Goal: Transaction & Acquisition: Purchase product/service

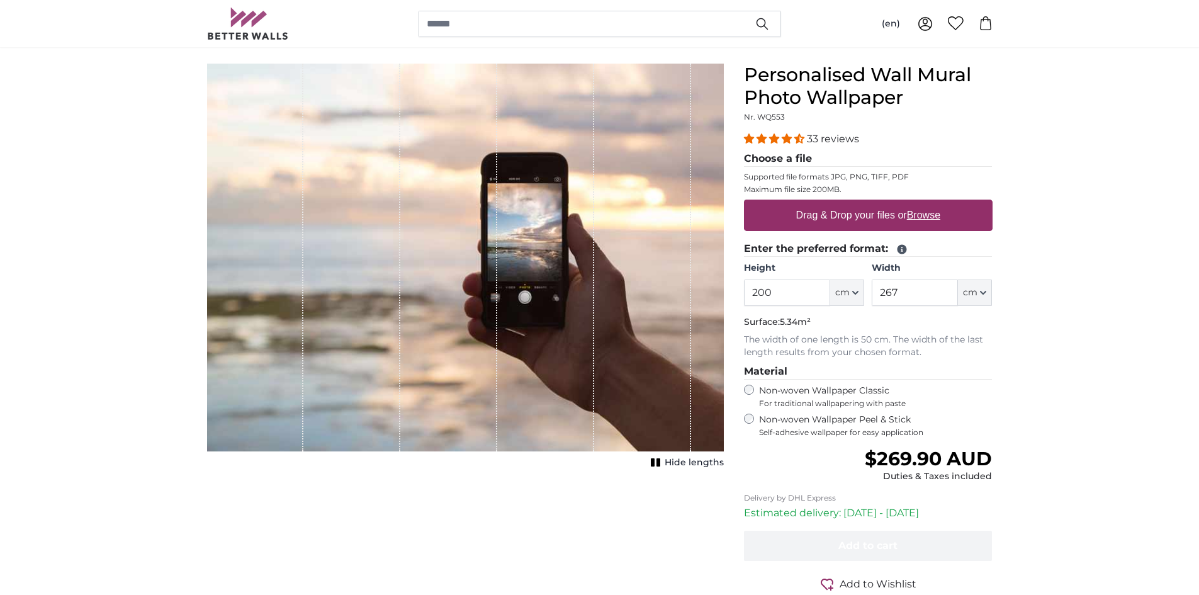
scroll to position [63, 0]
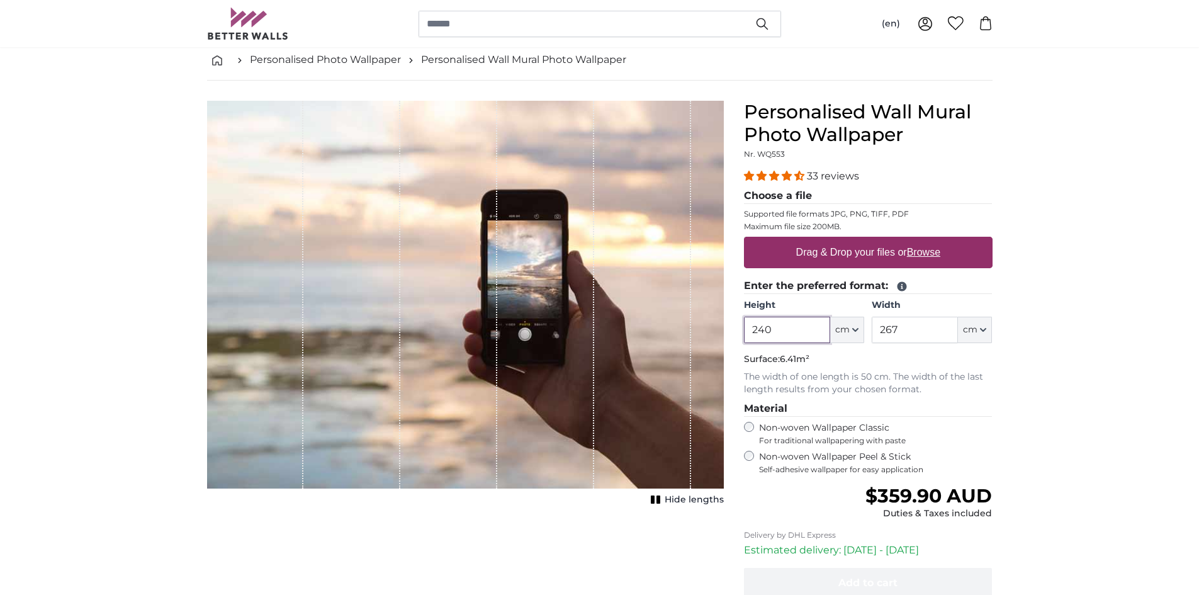
type input "240"
click at [884, 329] on input "267" at bounding box center [915, 330] width 86 height 26
type input "200"
click at [924, 252] on u "Browse" at bounding box center [923, 252] width 33 height 11
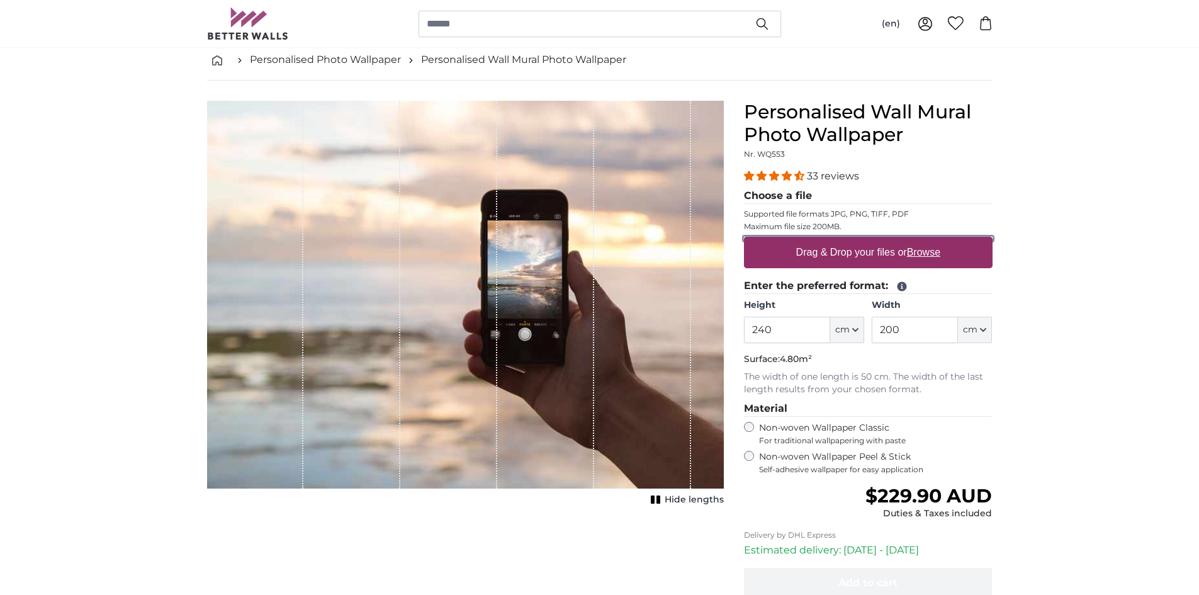
click at [924, 240] on input "Drag & Drop your files or Browse" at bounding box center [868, 239] width 249 height 4
type input "**********"
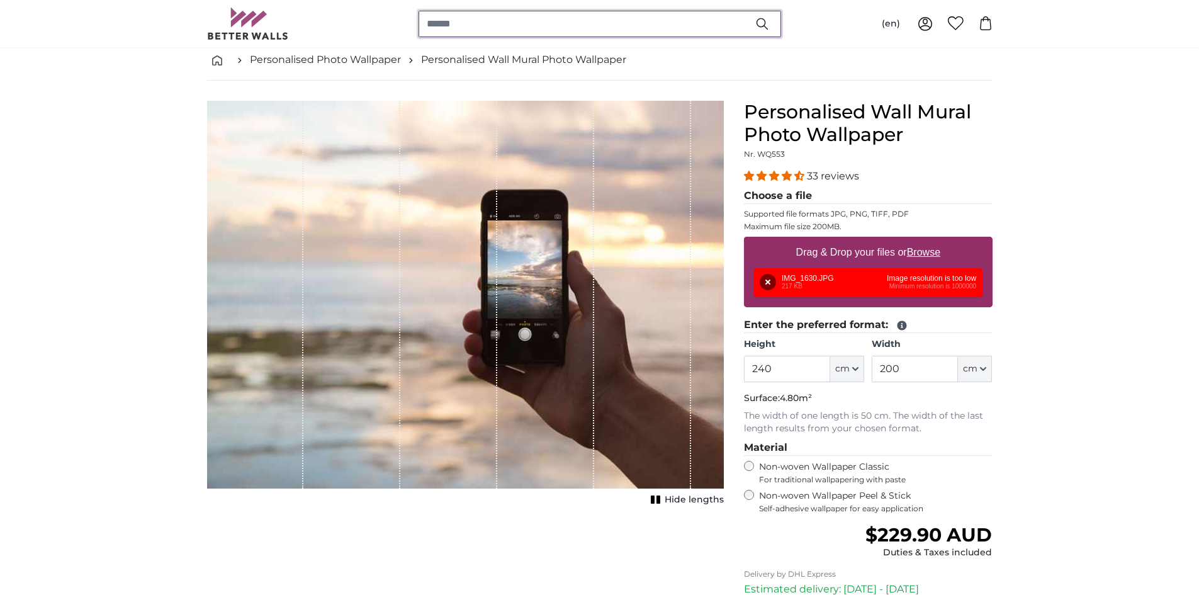
click at [463, 26] on input "search" at bounding box center [599, 24] width 362 height 26
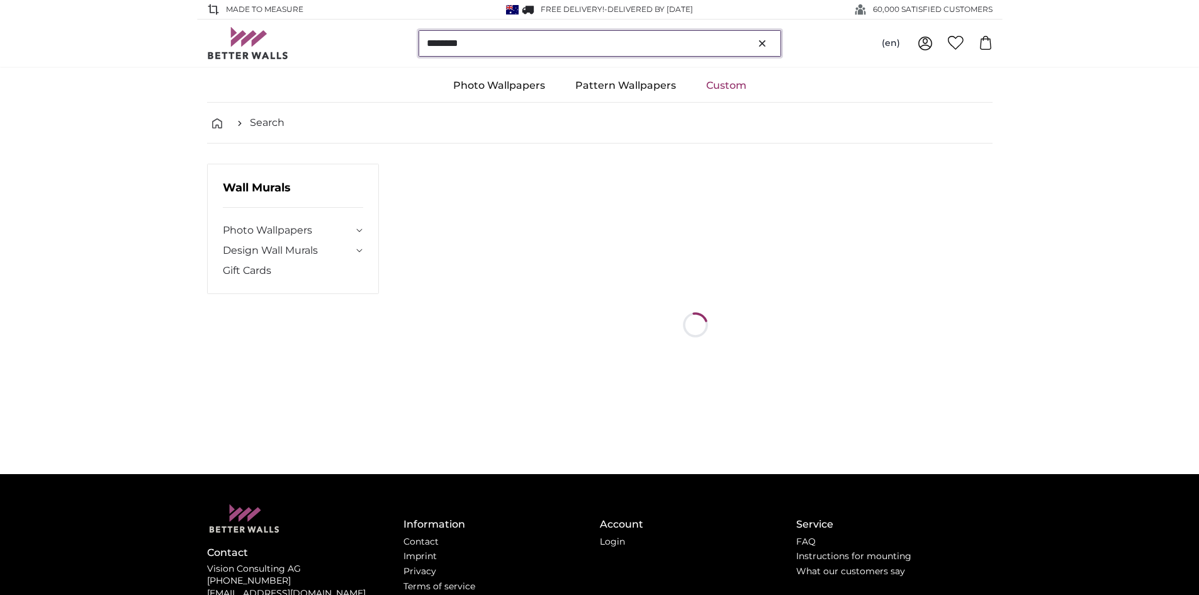
type input "*******"
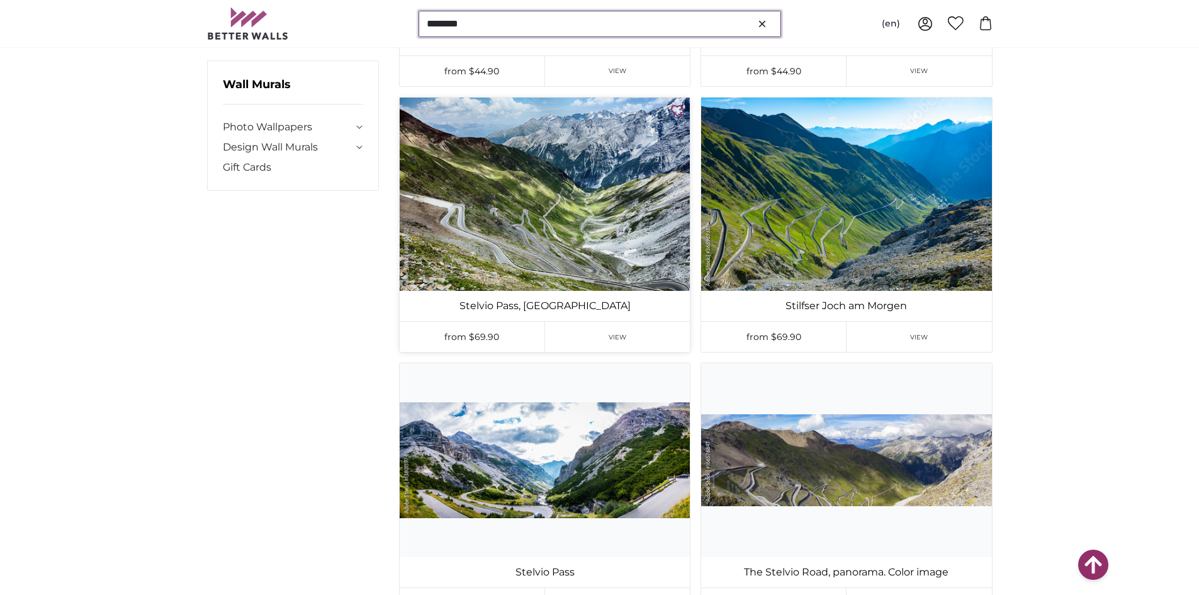
scroll to position [378, 0]
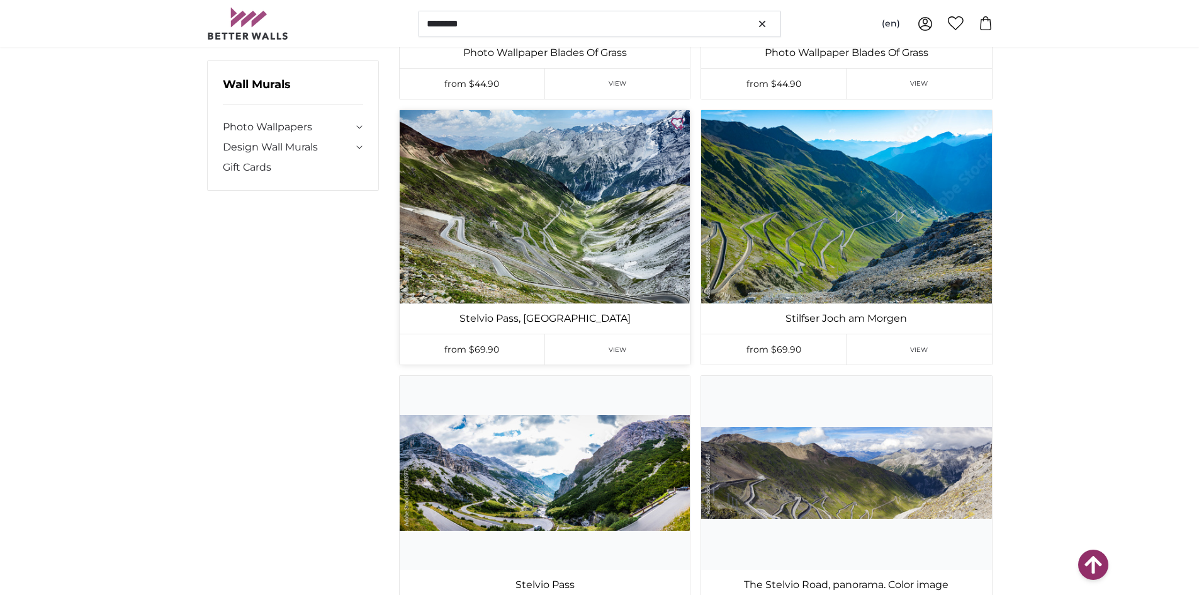
click at [561, 233] on img at bounding box center [545, 206] width 290 height 193
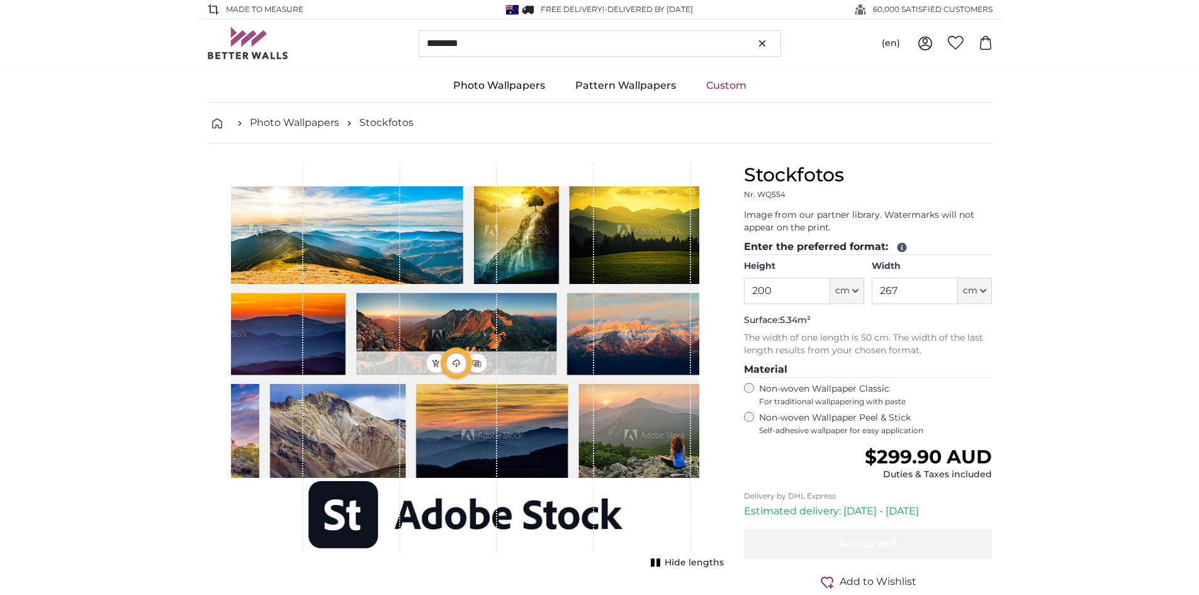
type input "300"
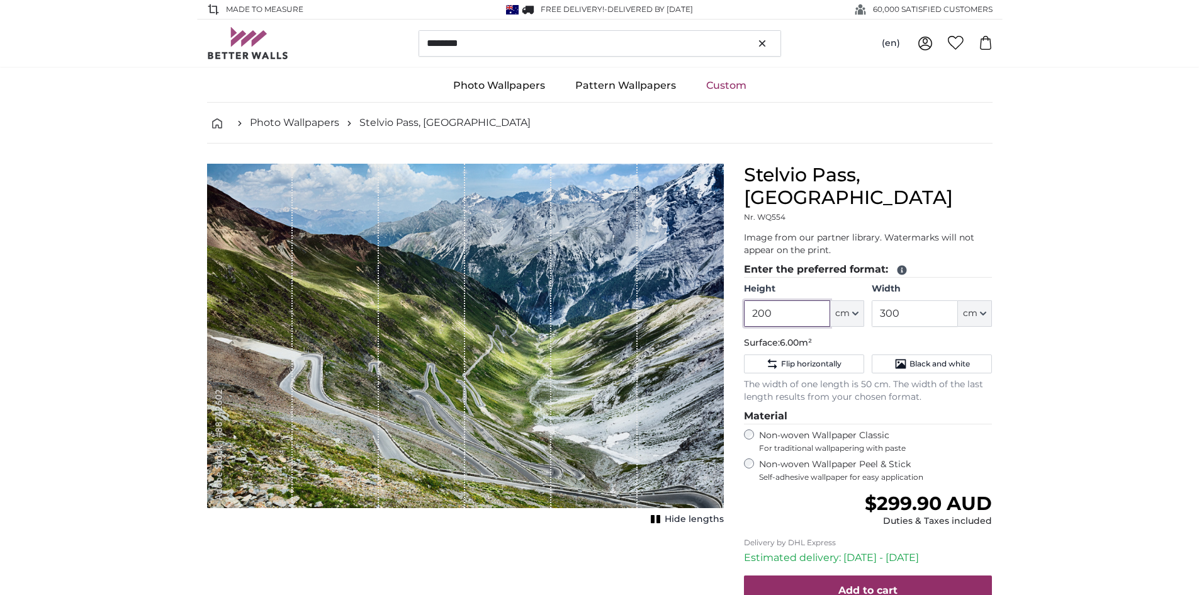
click at [758, 300] on input "200" at bounding box center [787, 313] width 86 height 26
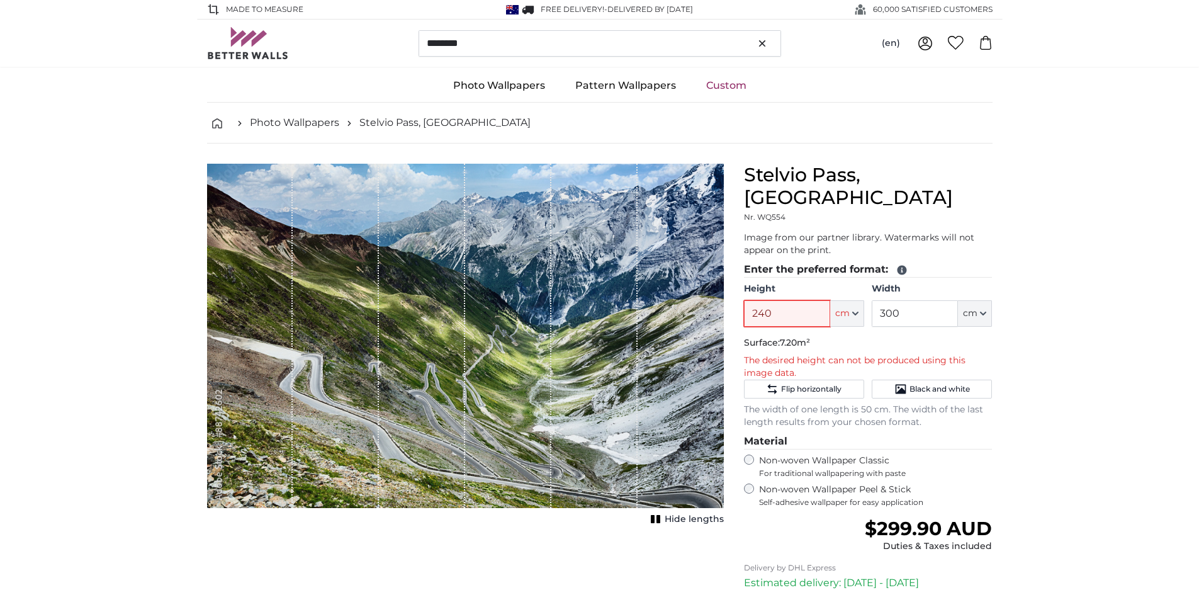
type input "240"
click at [881, 300] on input "300" at bounding box center [915, 313] width 86 height 26
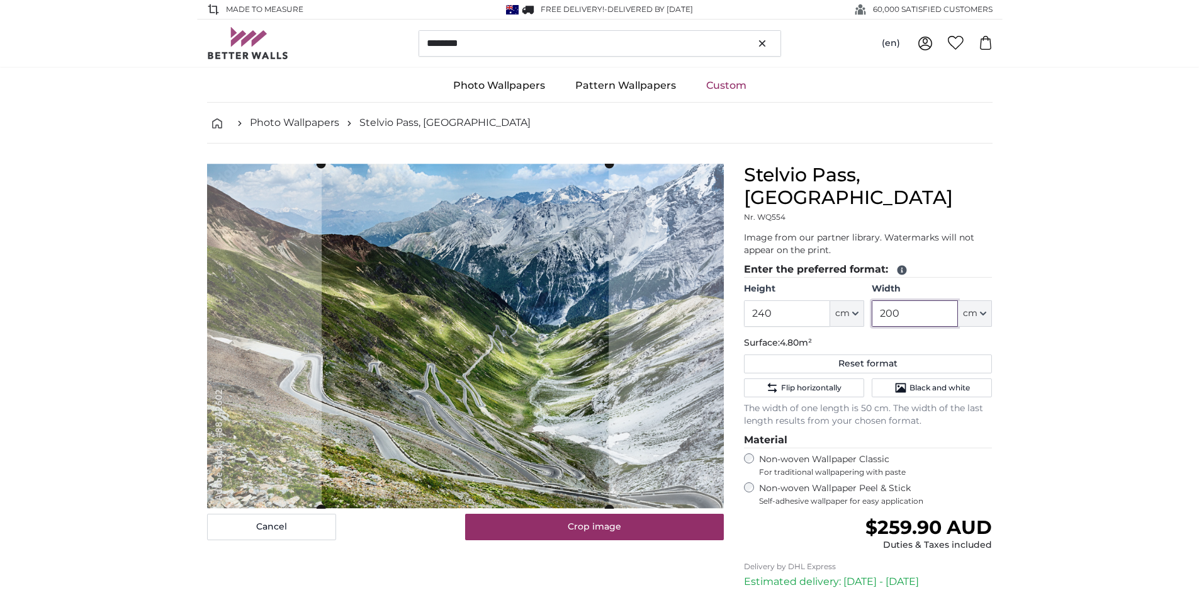
type input "200"
click at [465, 368] on cropper-handle at bounding box center [466, 336] width 288 height 345
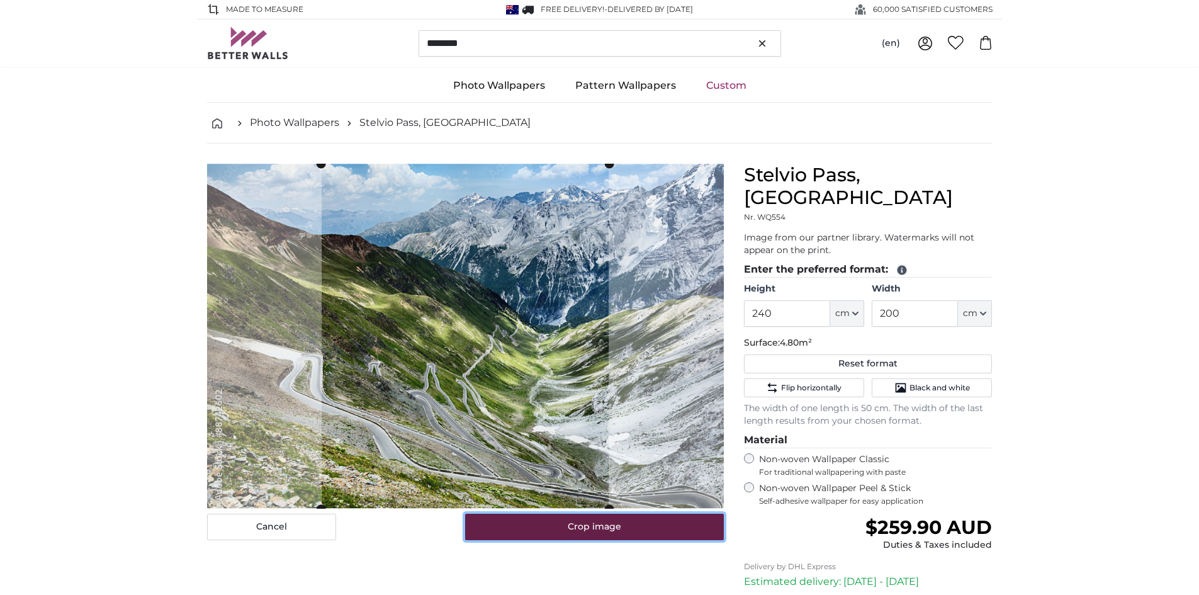
click at [590, 524] on button "Crop image" at bounding box center [594, 527] width 259 height 26
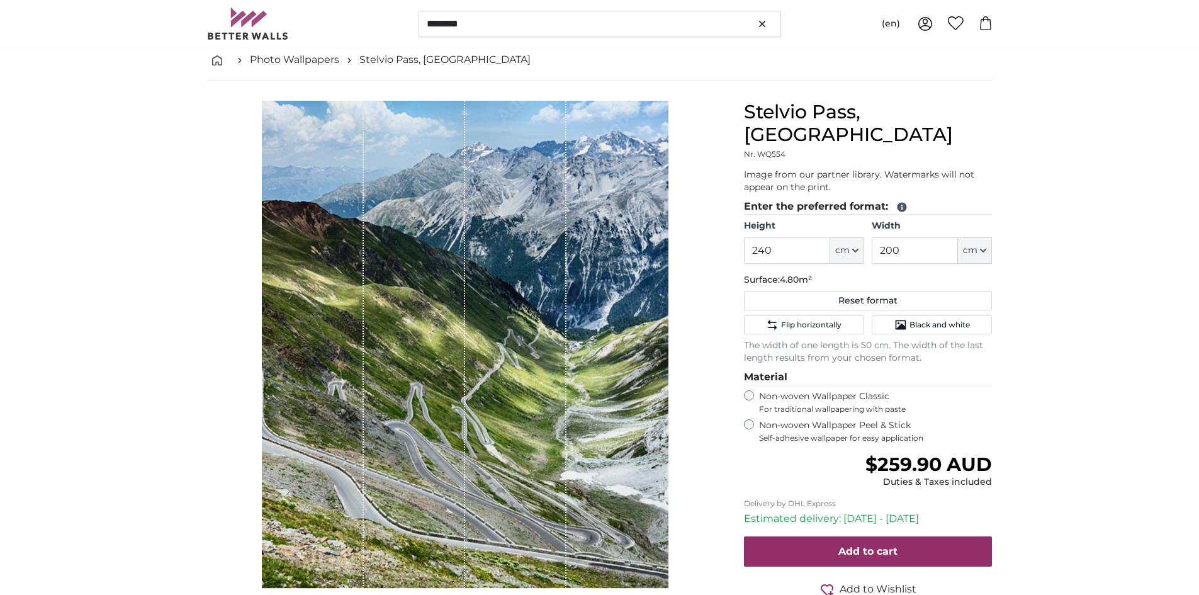
scroll to position [126, 0]
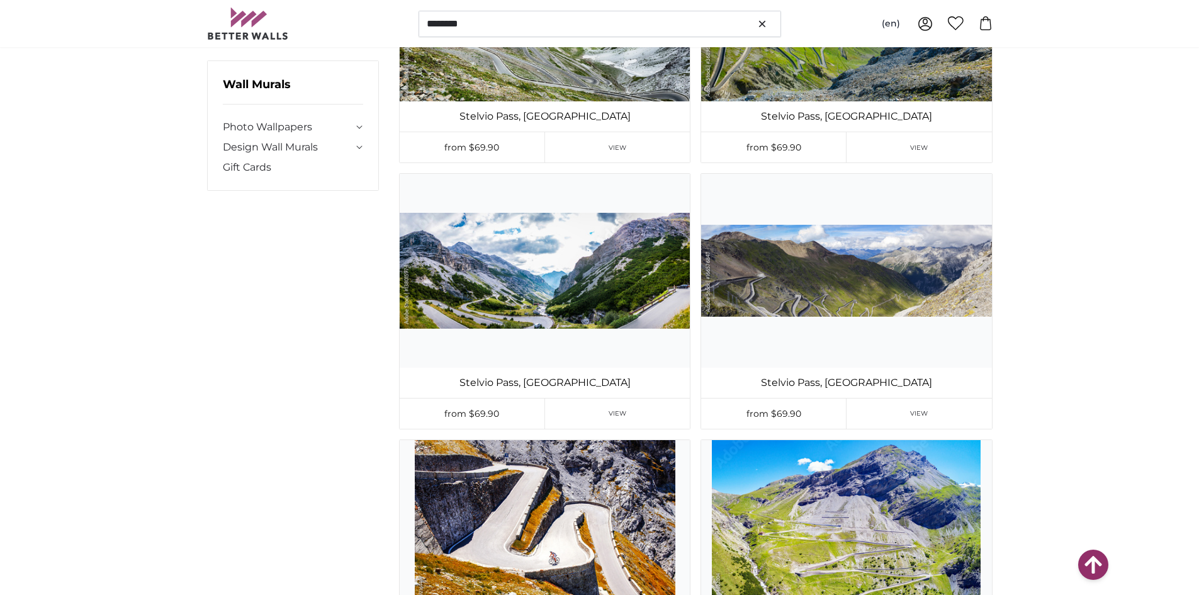
scroll to position [629, 0]
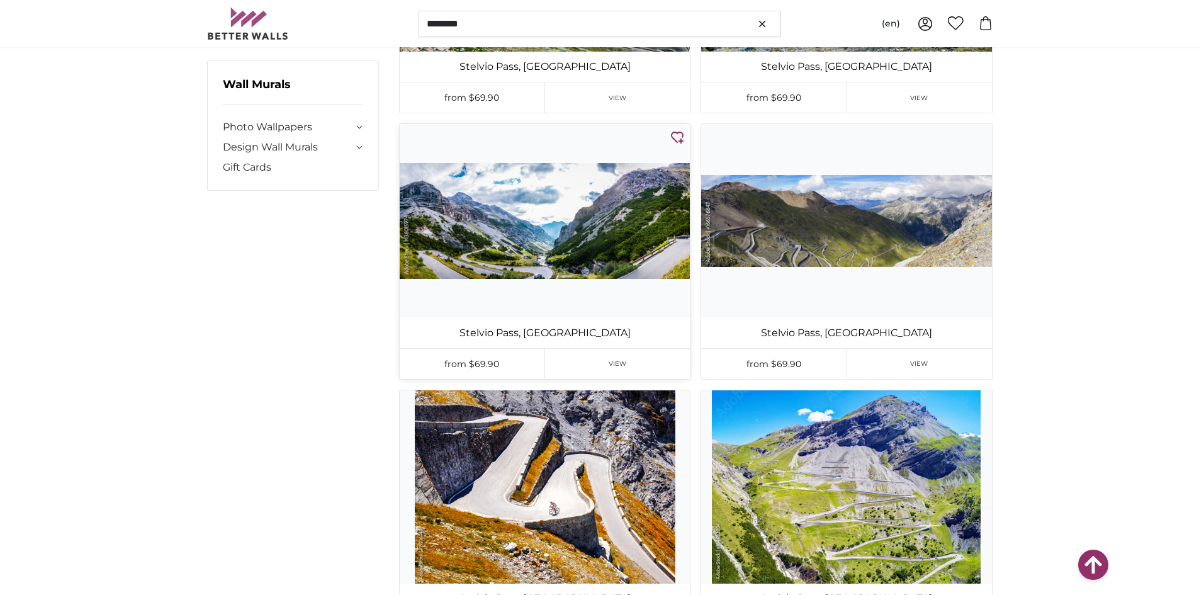
click at [583, 222] on img at bounding box center [545, 220] width 290 height 193
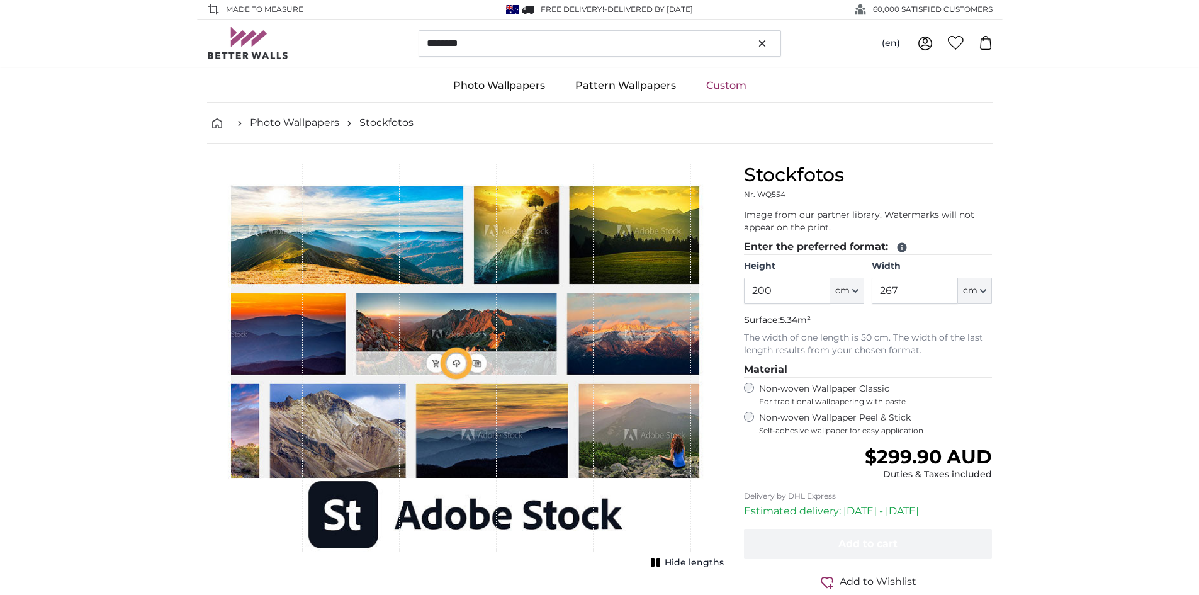
type input "500"
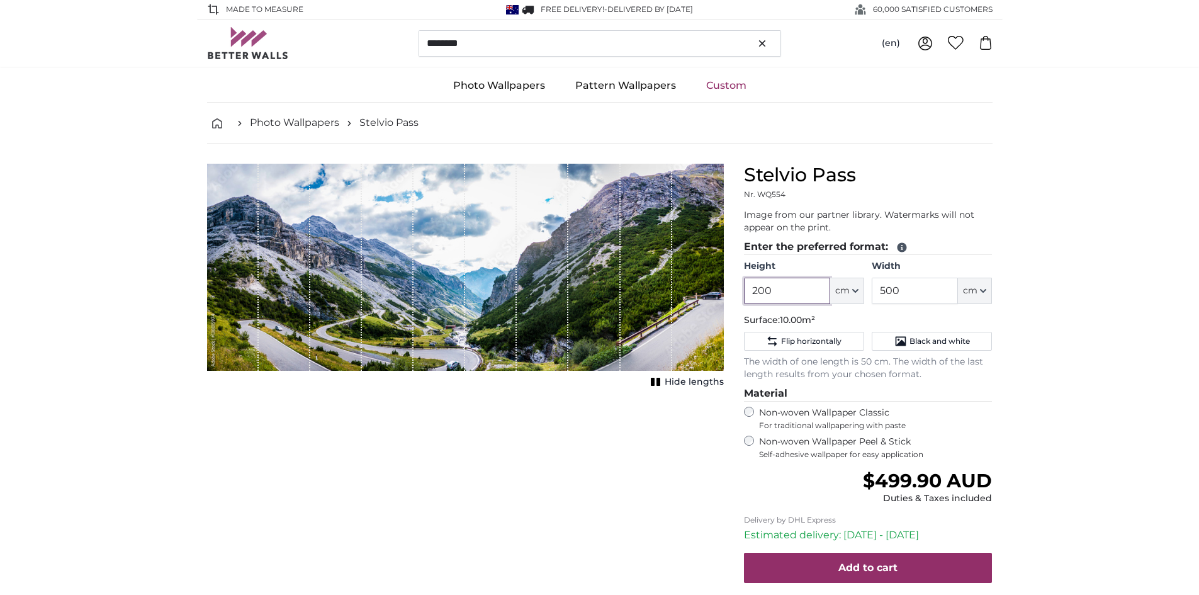
click at [760, 293] on input "200" at bounding box center [787, 291] width 86 height 26
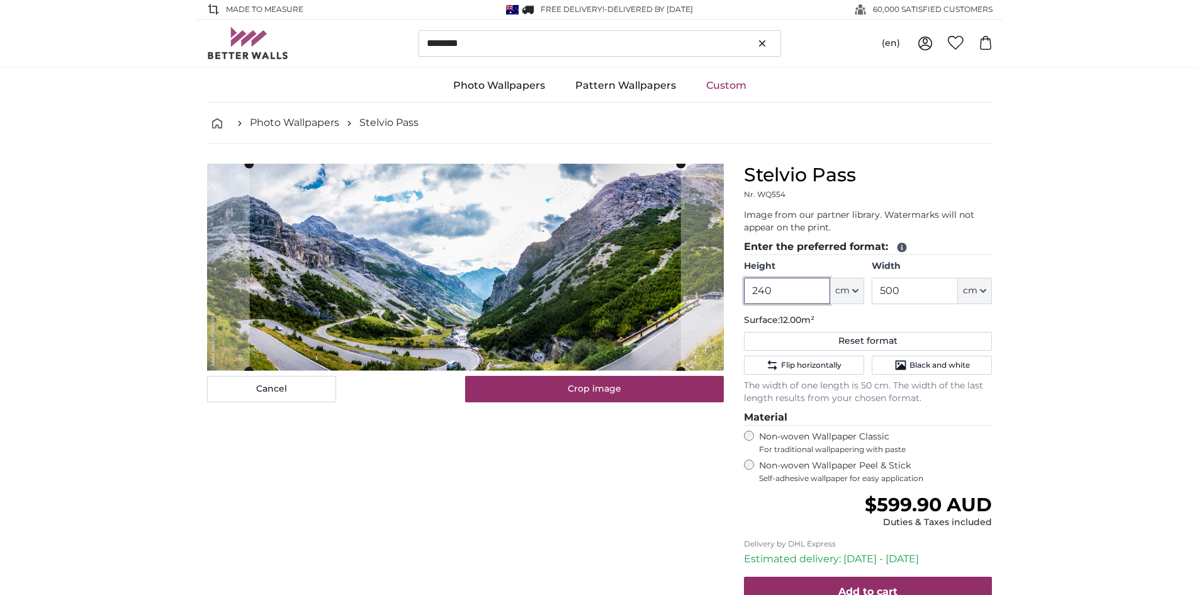
type input "240"
click at [883, 286] on input "500" at bounding box center [915, 291] width 86 height 26
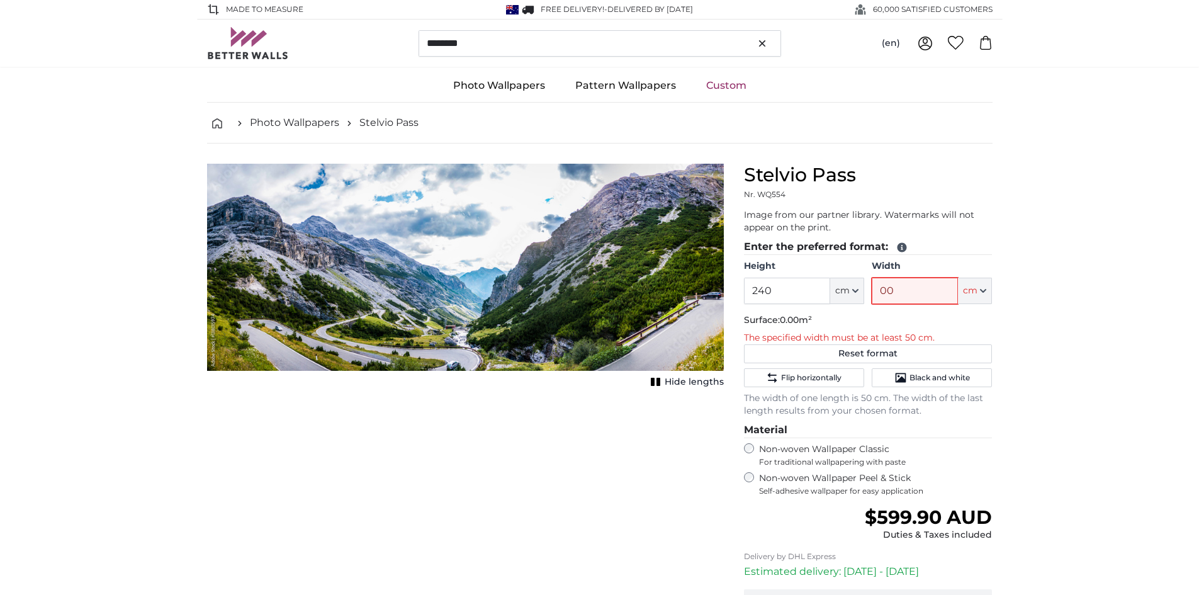
type input "200"
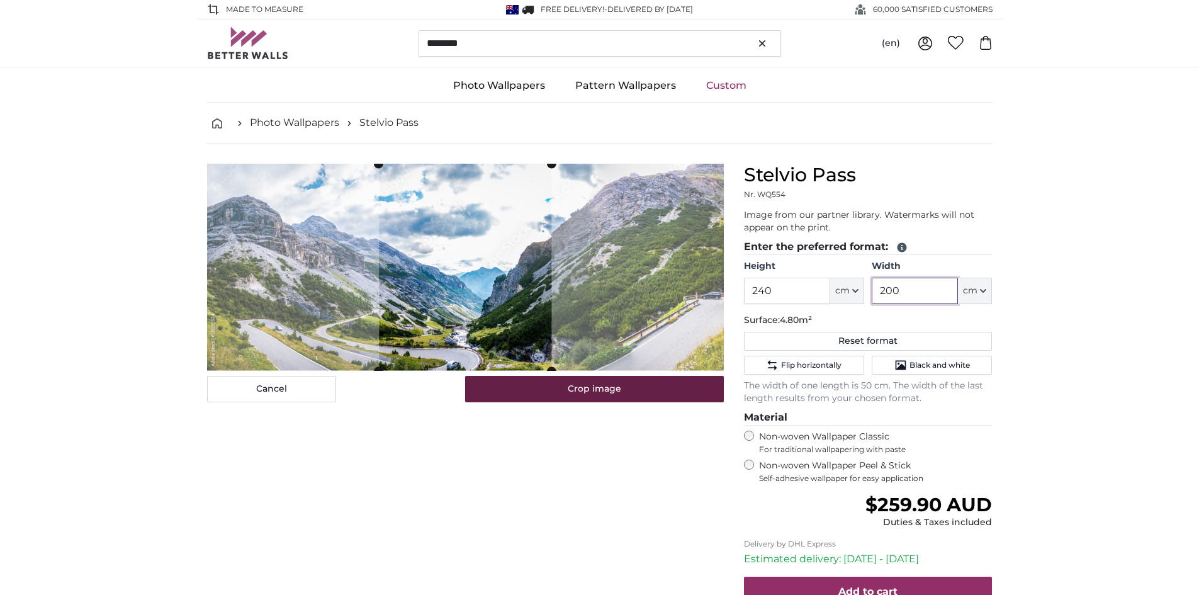
type input "200"
click at [545, 388] on button "Crop image" at bounding box center [594, 389] width 259 height 26
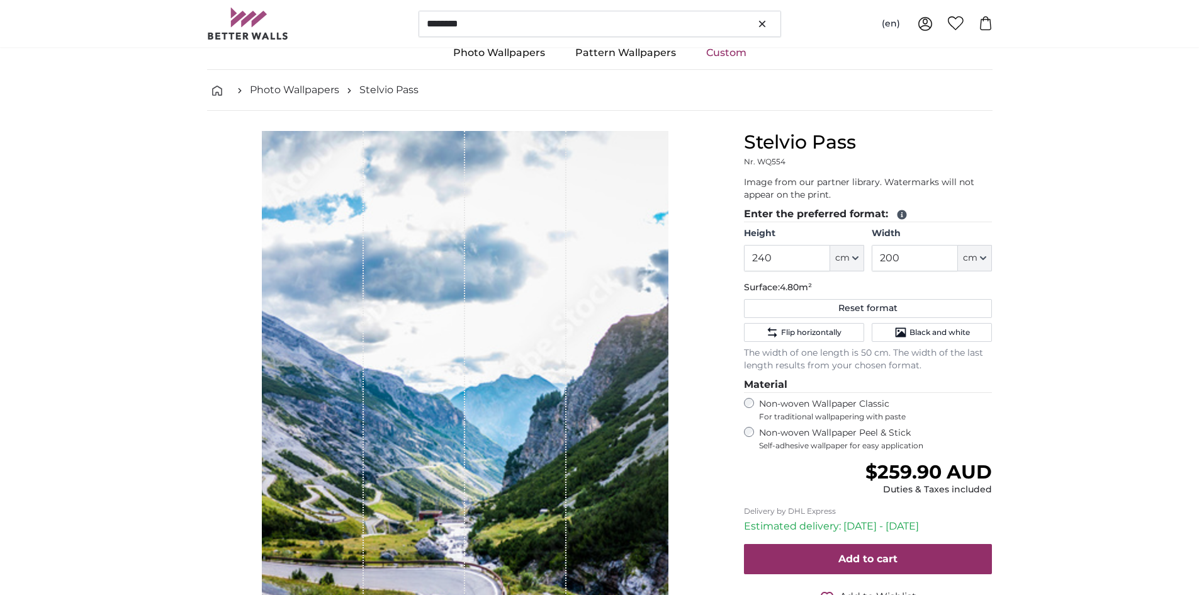
scroll to position [189, 0]
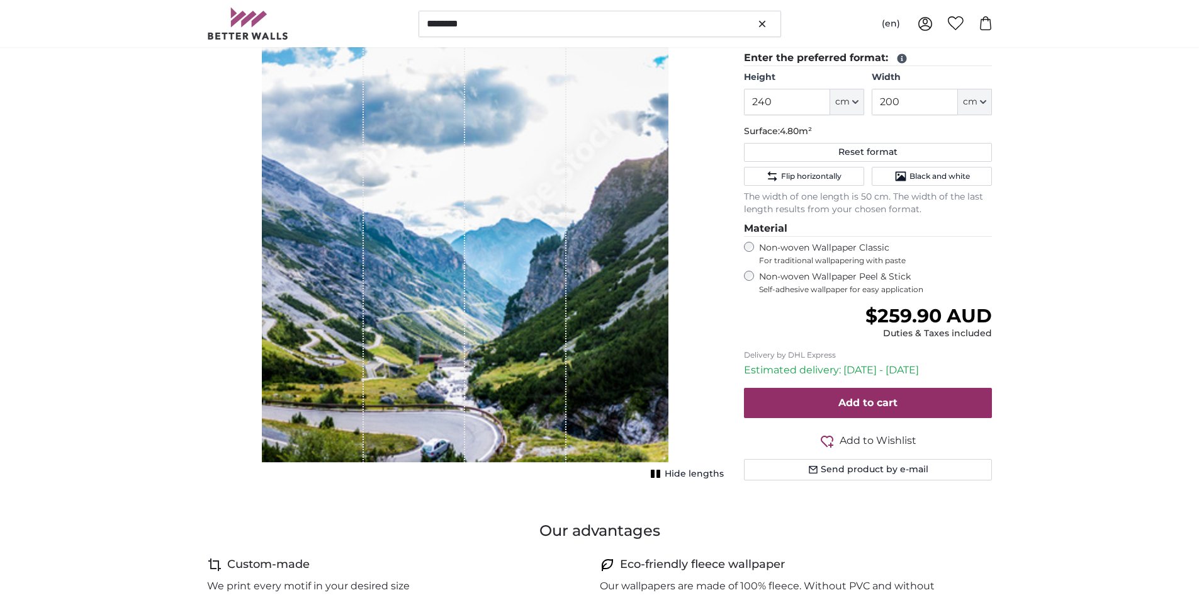
drag, startPoint x: 514, startPoint y: 364, endPoint x: 465, endPoint y: 364, distance: 49.1
click at [466, 364] on div "1 of 1" at bounding box center [515, 219] width 101 height 488
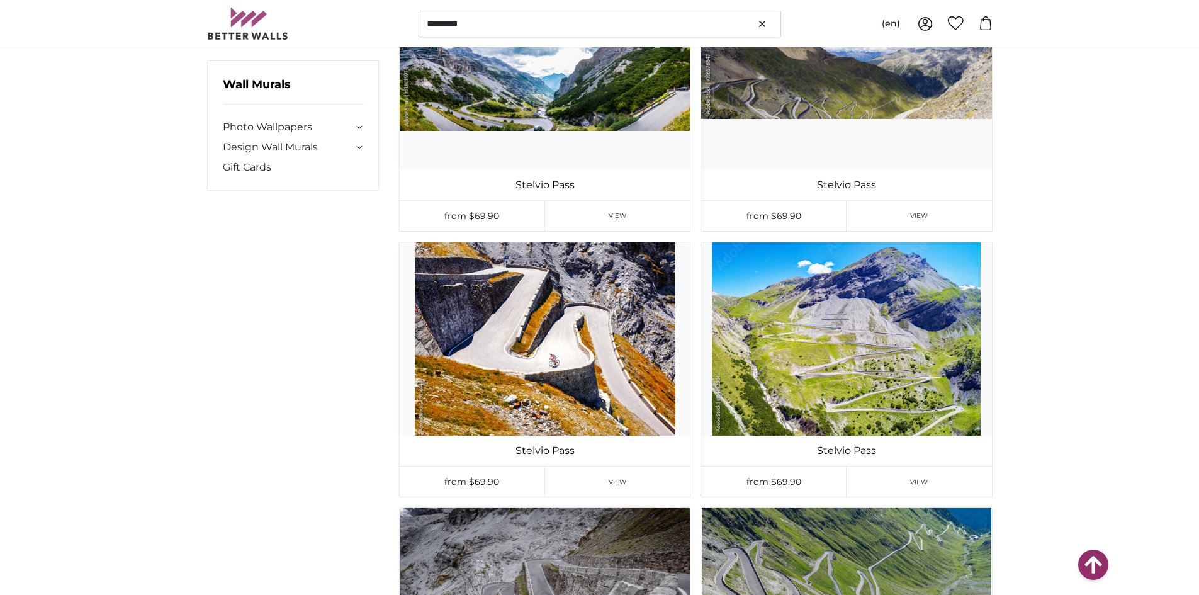
scroll to position [881, 0]
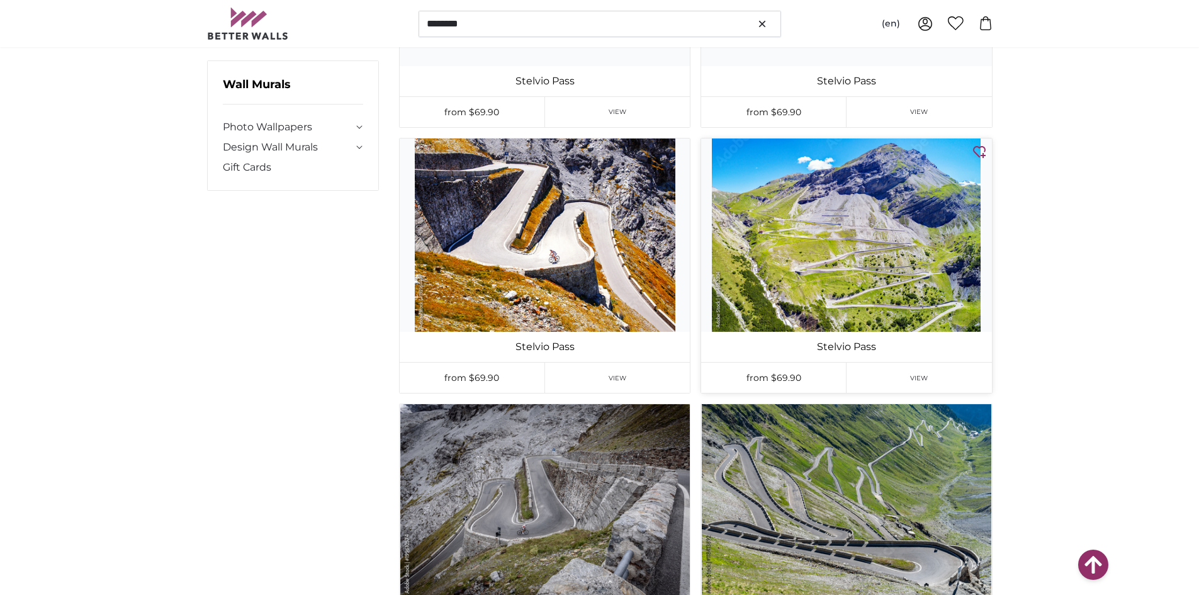
click at [866, 245] on img at bounding box center [846, 234] width 290 height 193
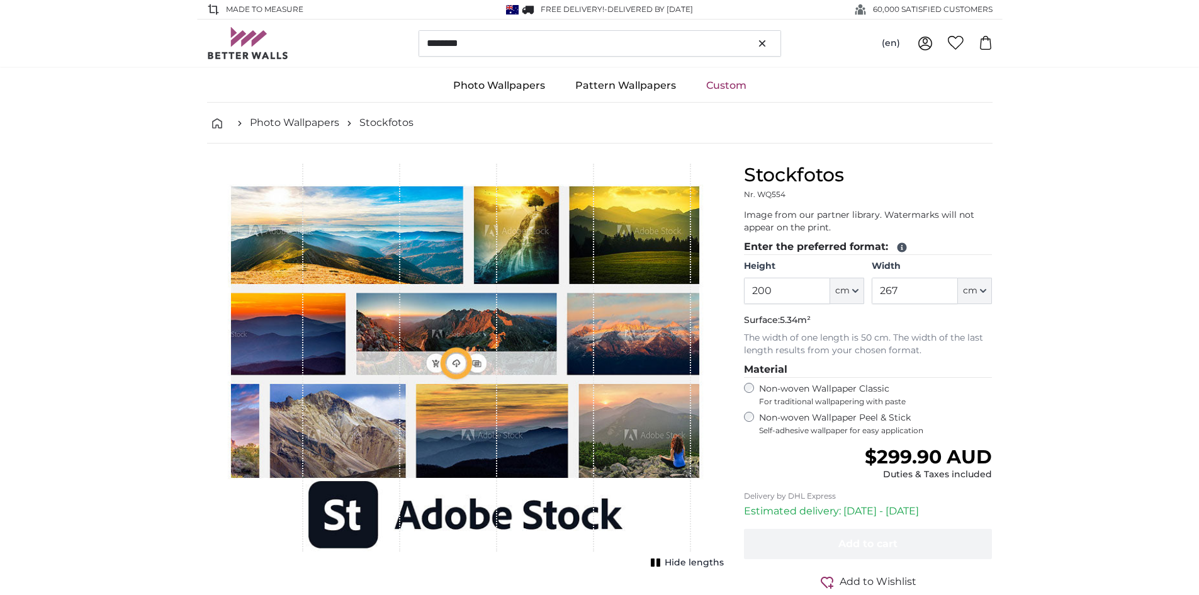
type input "278"
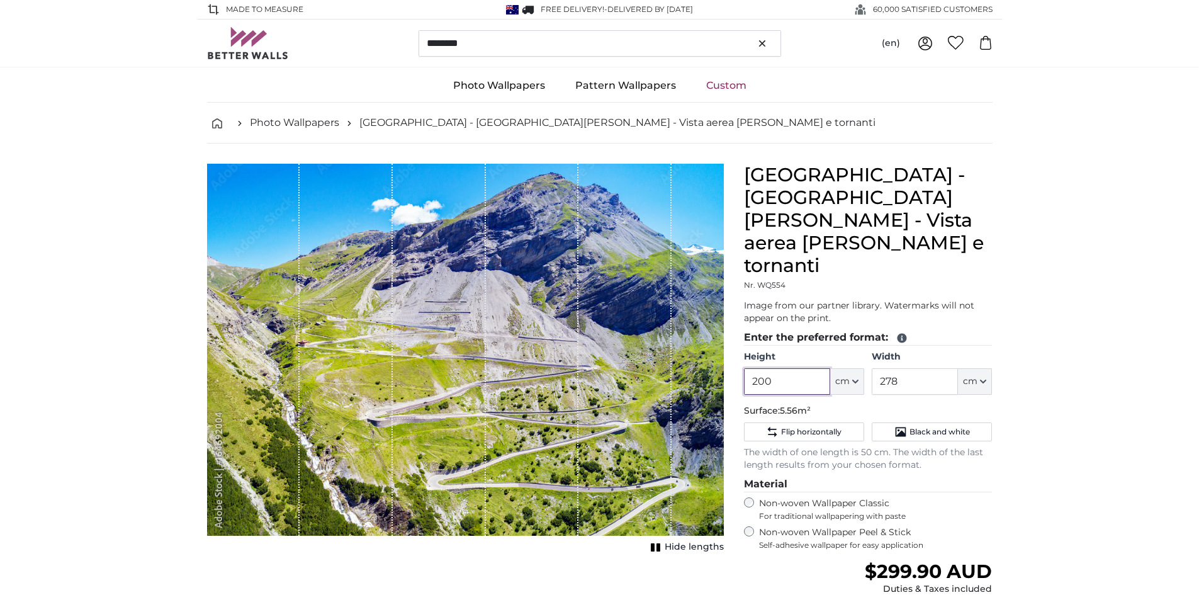
click at [757, 368] on input "200" at bounding box center [787, 381] width 86 height 26
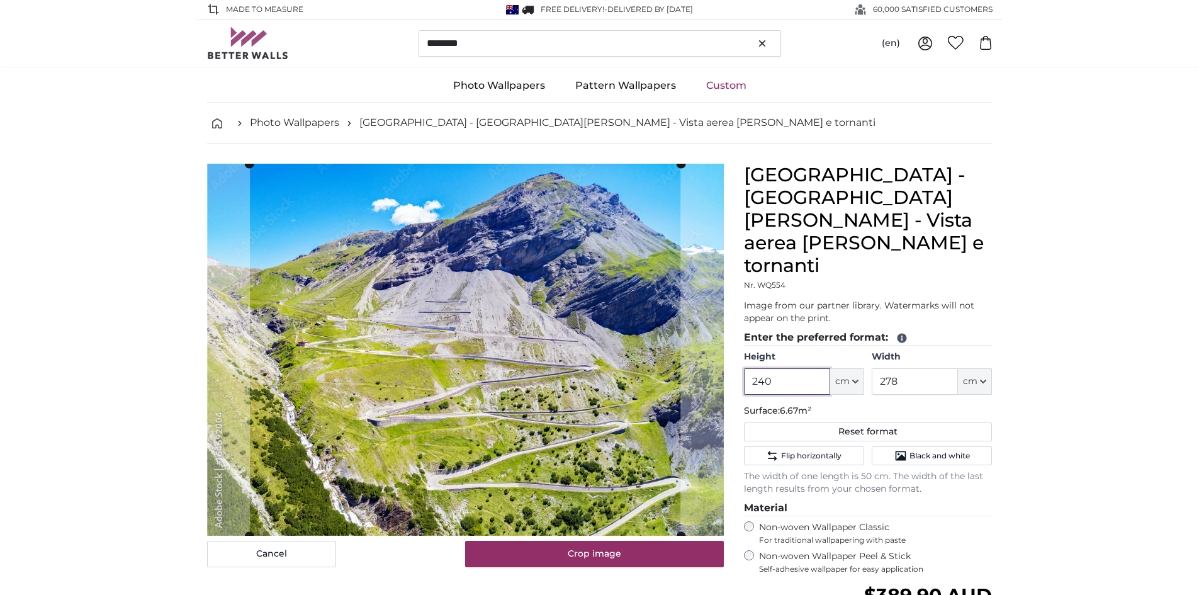
type input "240"
click at [882, 368] on input "278" at bounding box center [915, 381] width 86 height 26
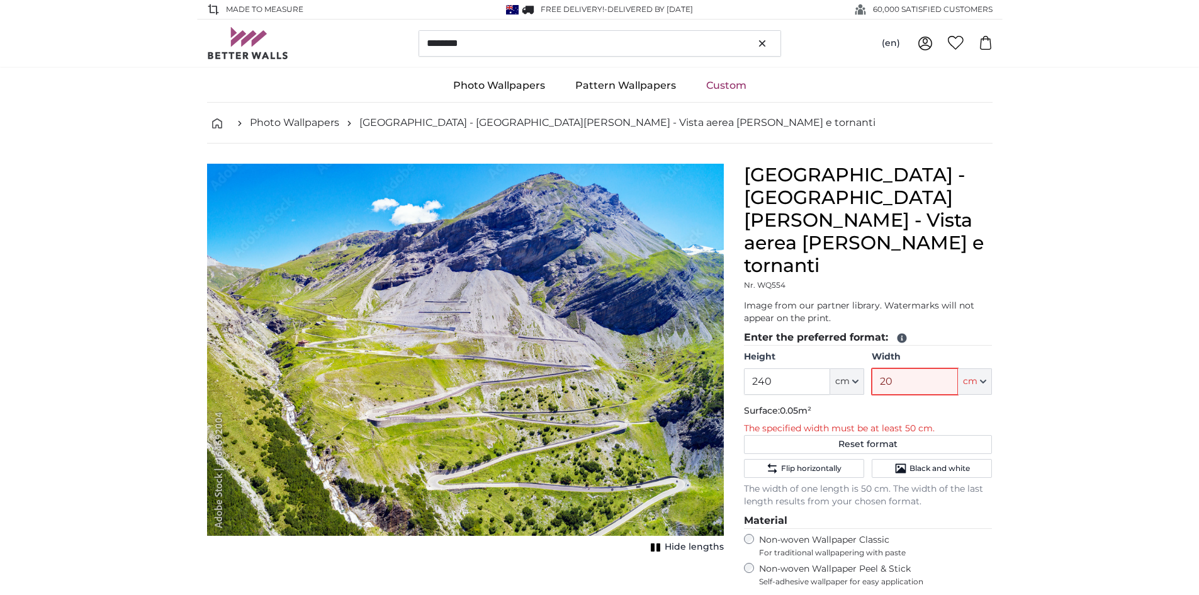
type input "200"
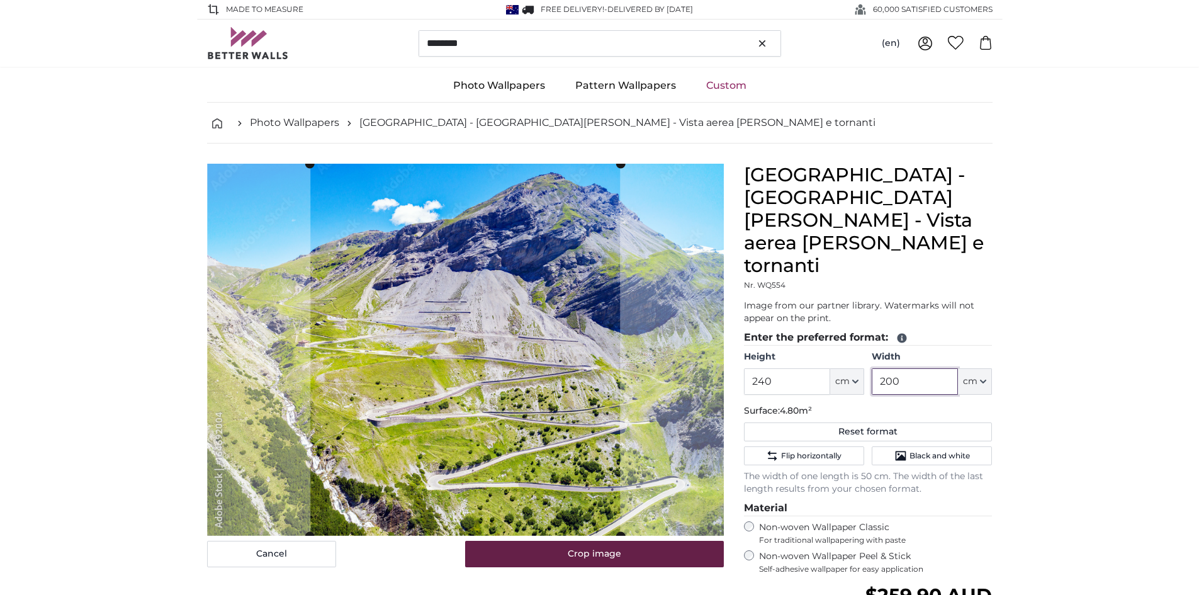
type input "200"
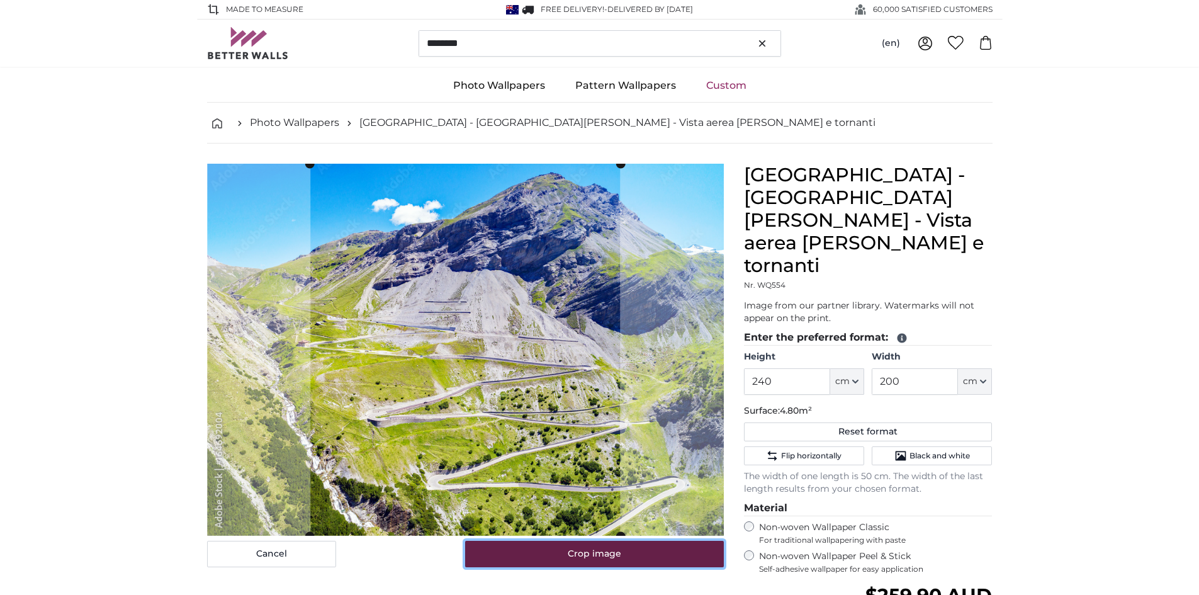
click at [593, 558] on button "Crop image" at bounding box center [594, 554] width 259 height 26
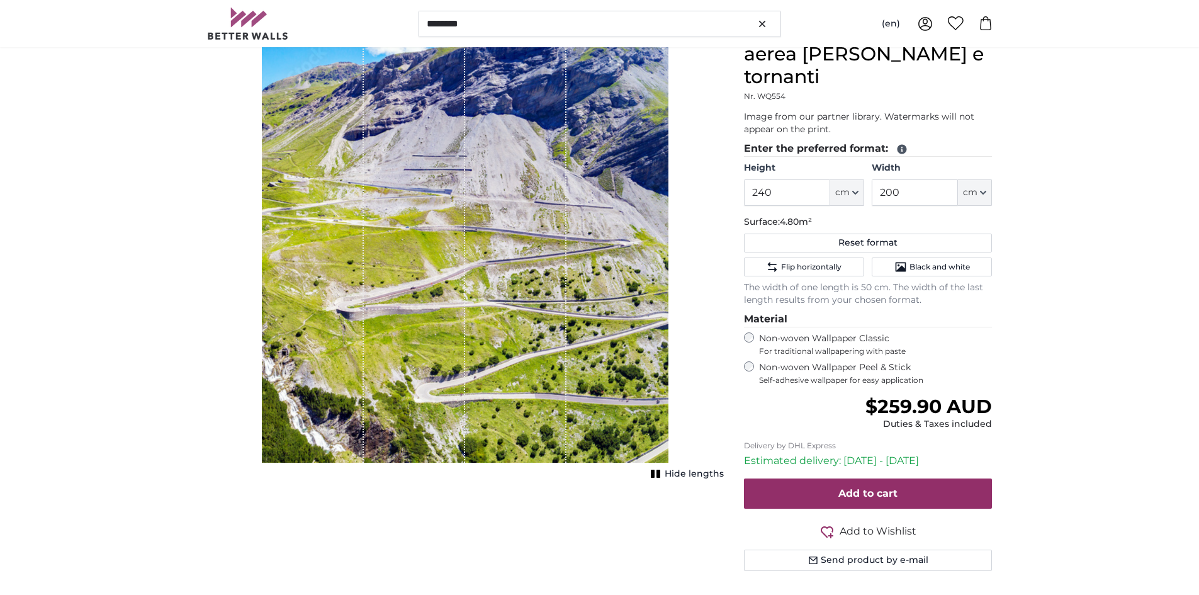
scroll to position [126, 0]
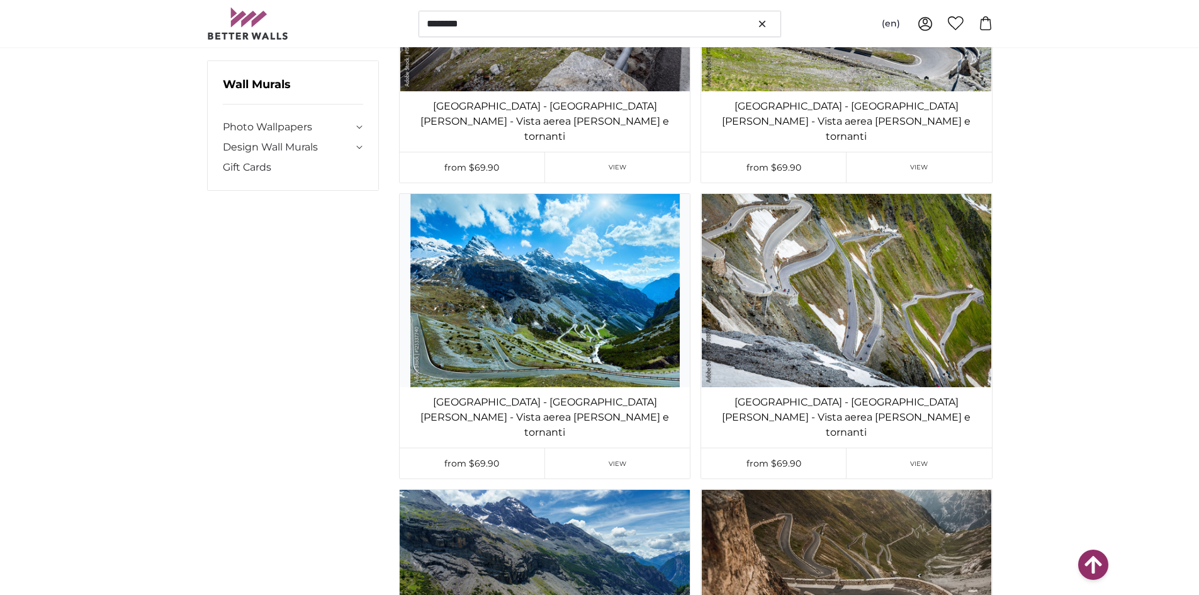
scroll to position [1510, 0]
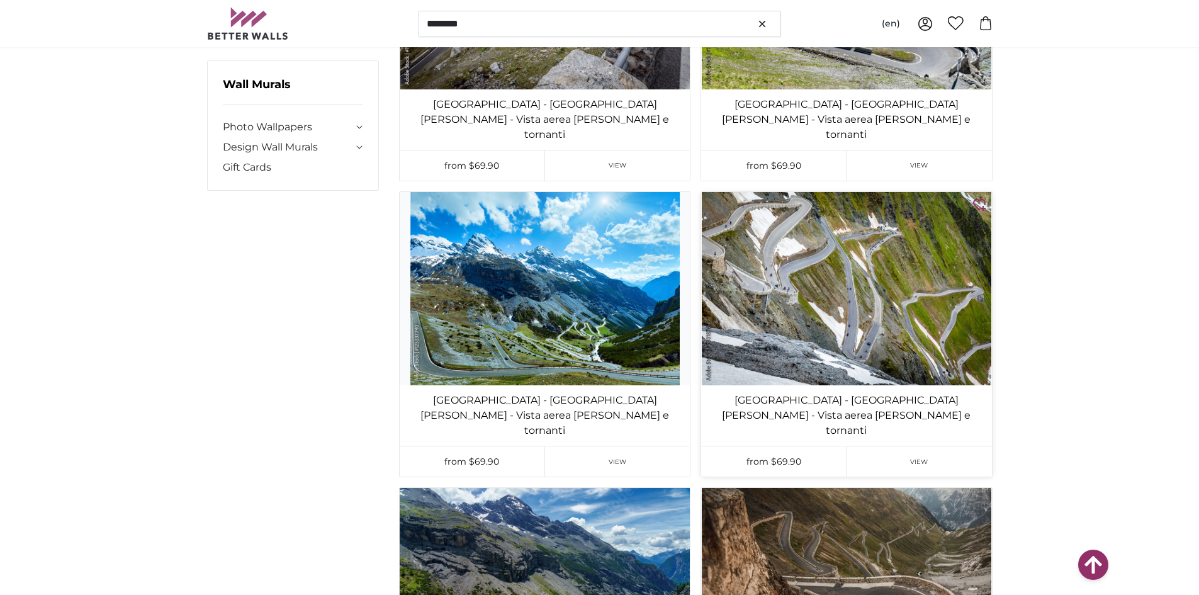
click at [840, 242] on img at bounding box center [846, 288] width 290 height 193
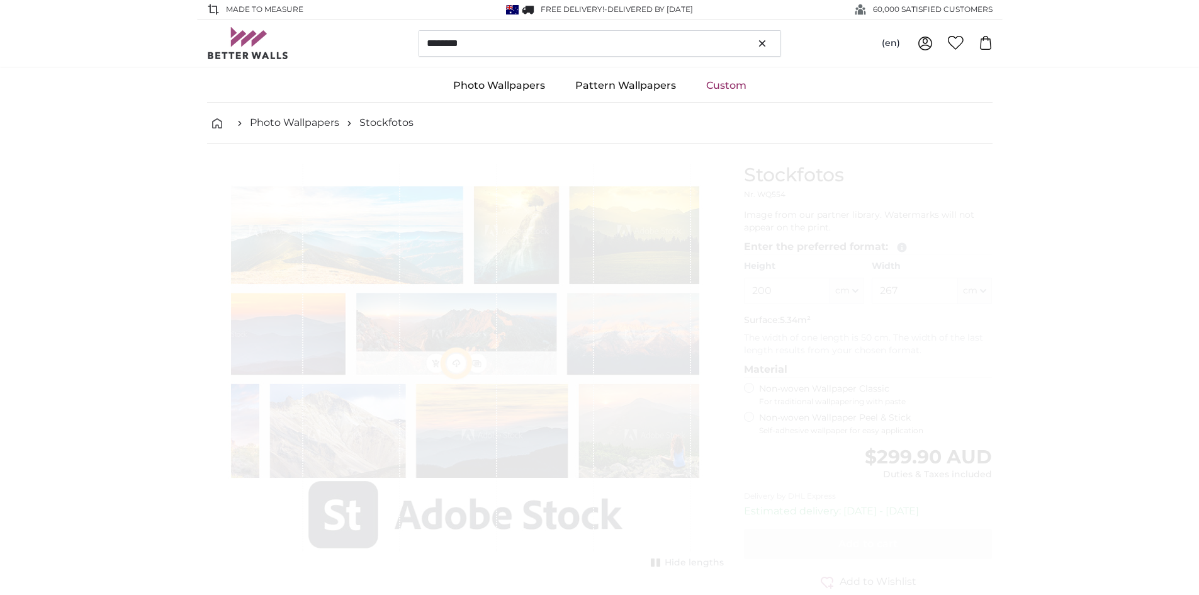
type input "300"
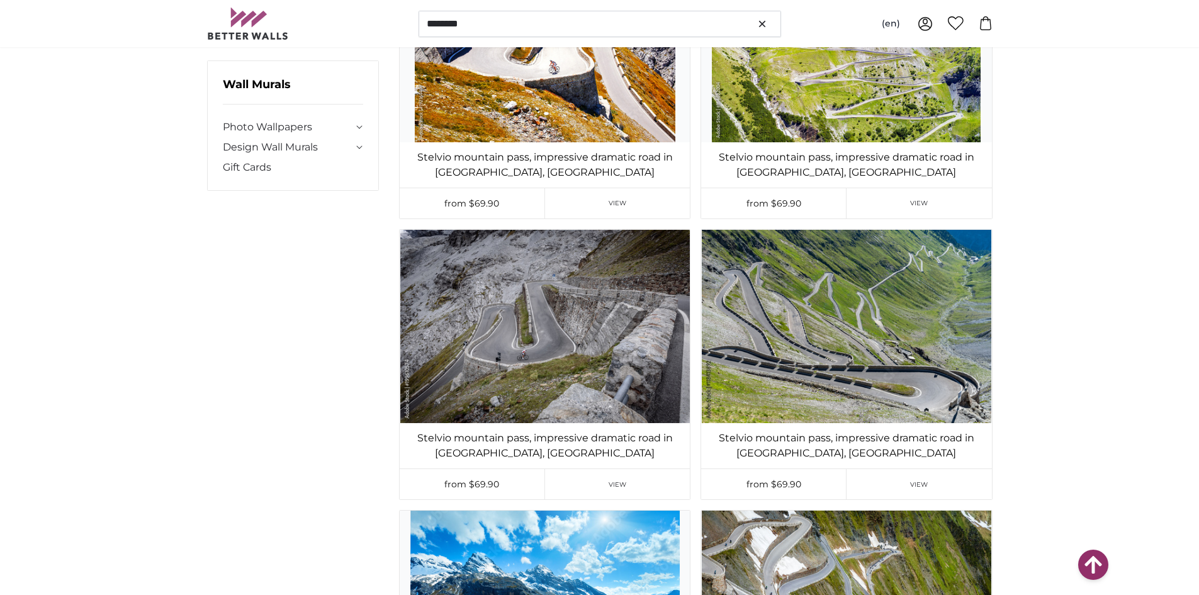
scroll to position [2832, 0]
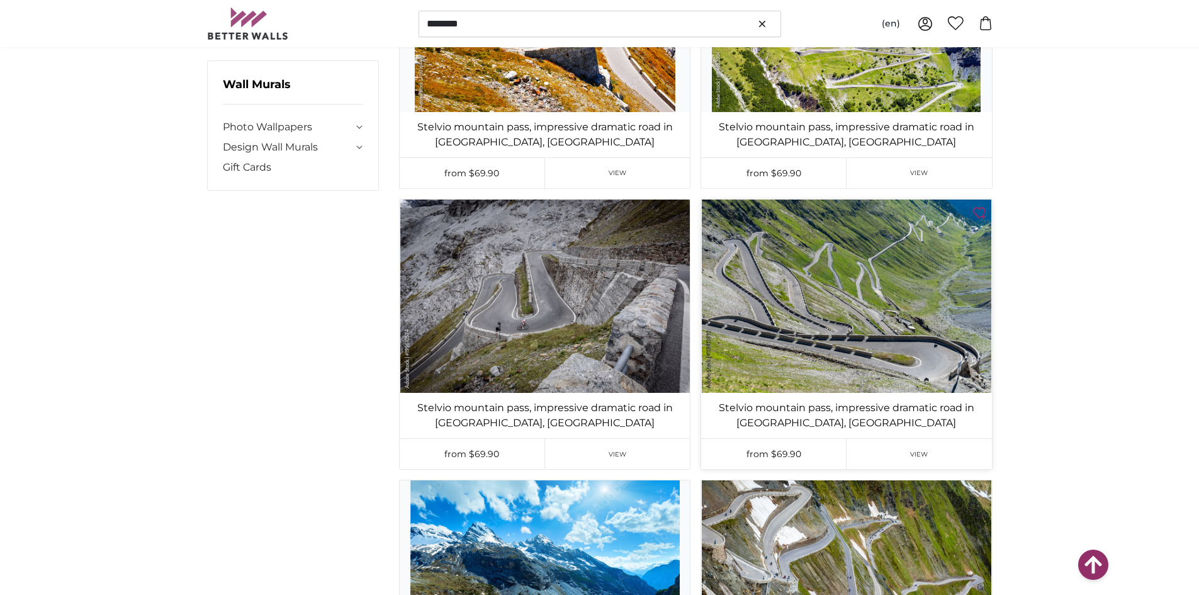
click at [843, 276] on img at bounding box center [846, 295] width 290 height 193
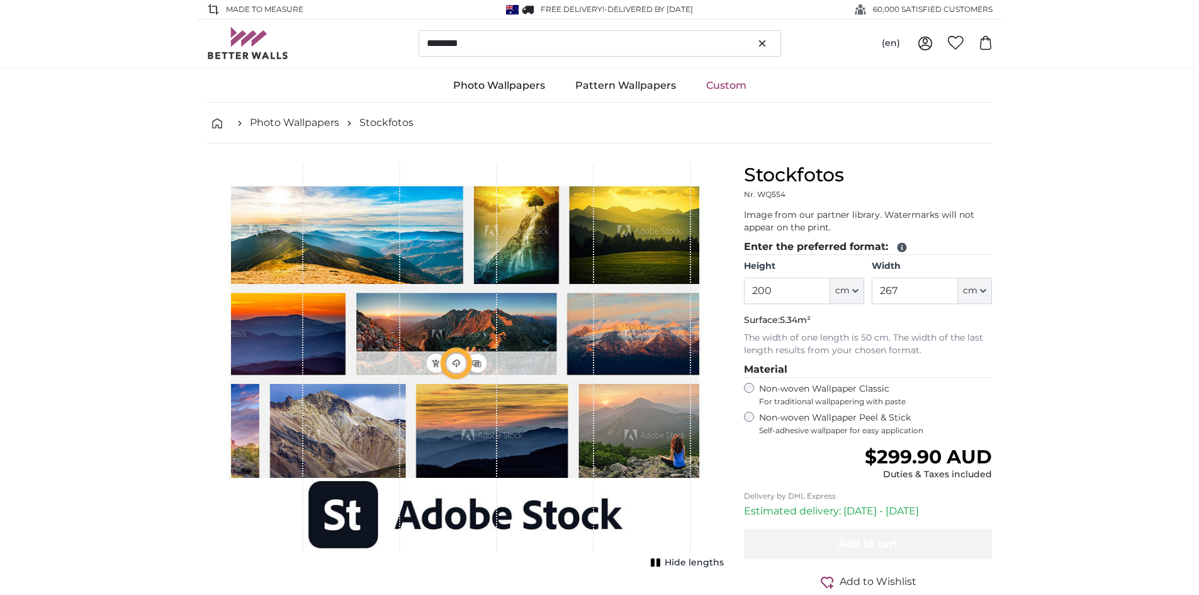
type input "300"
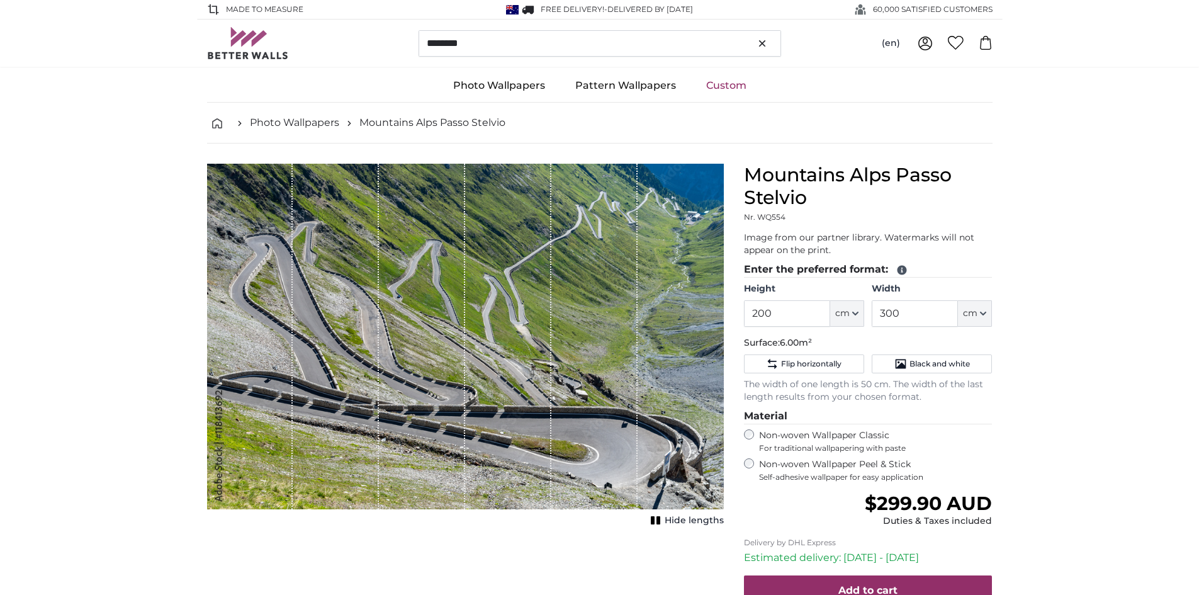
scroll to position [2832, 0]
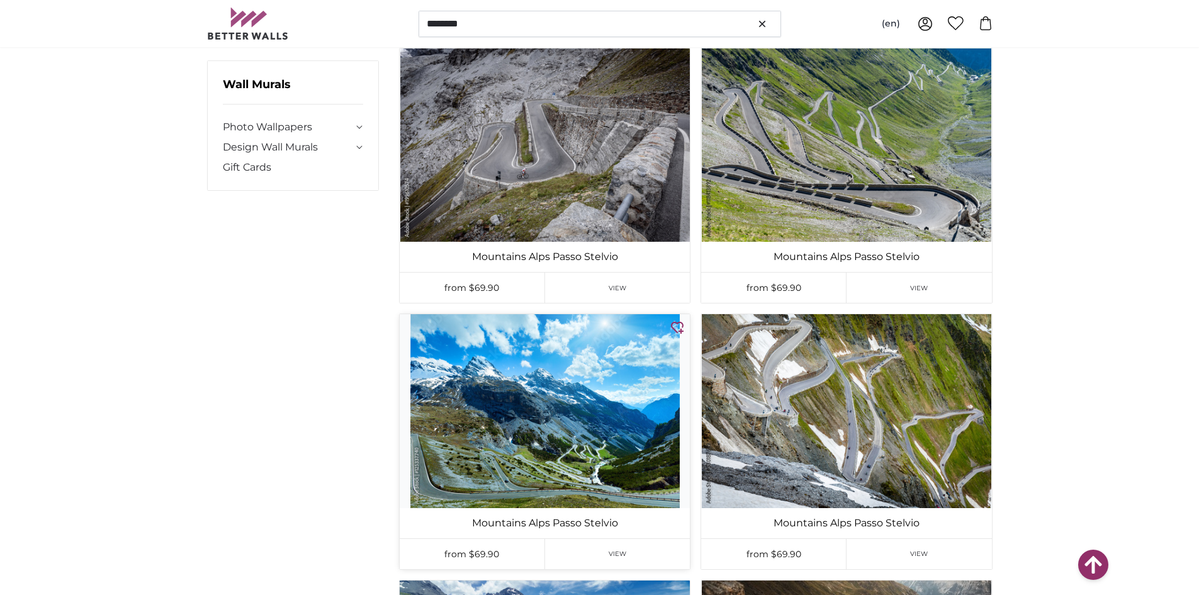
click at [544, 435] on img at bounding box center [545, 410] width 290 height 193
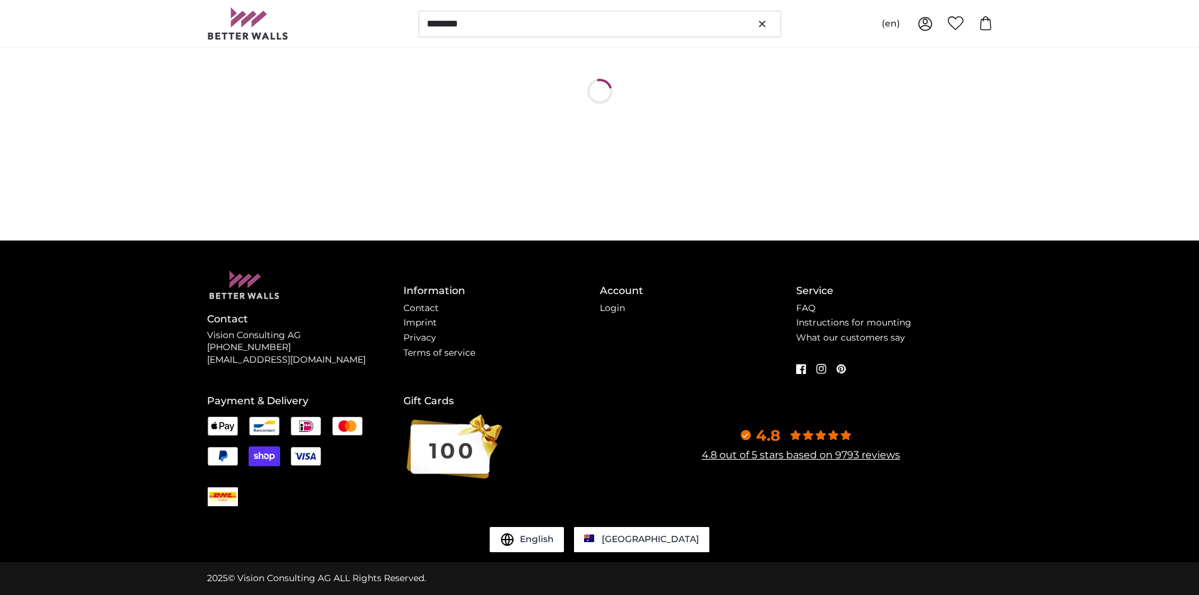
scroll to position [0, 0]
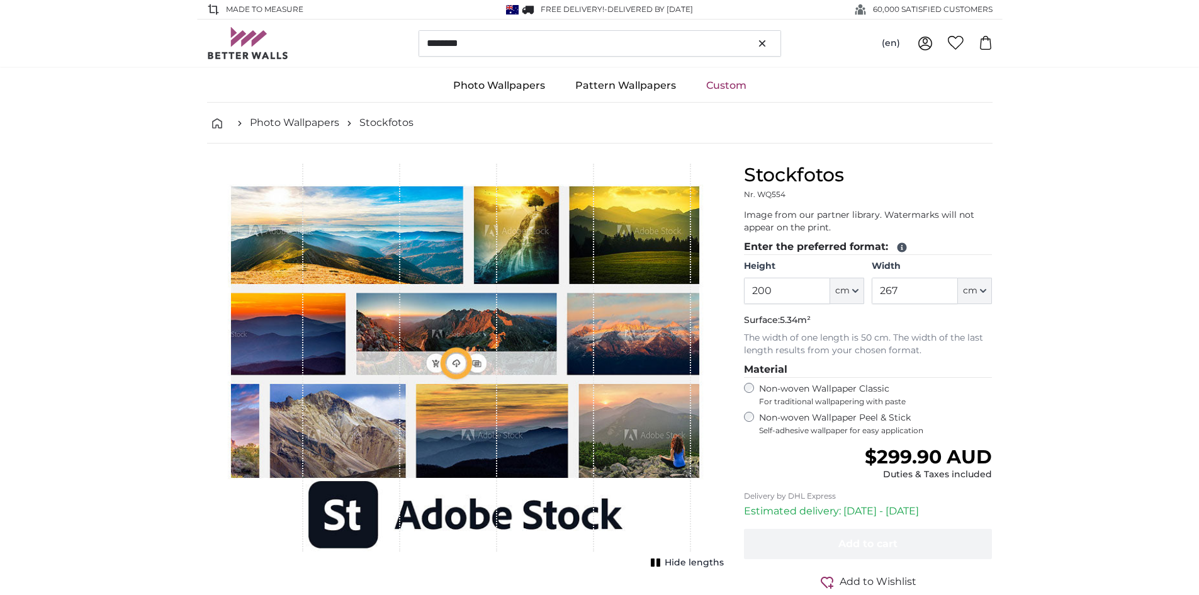
type input "278"
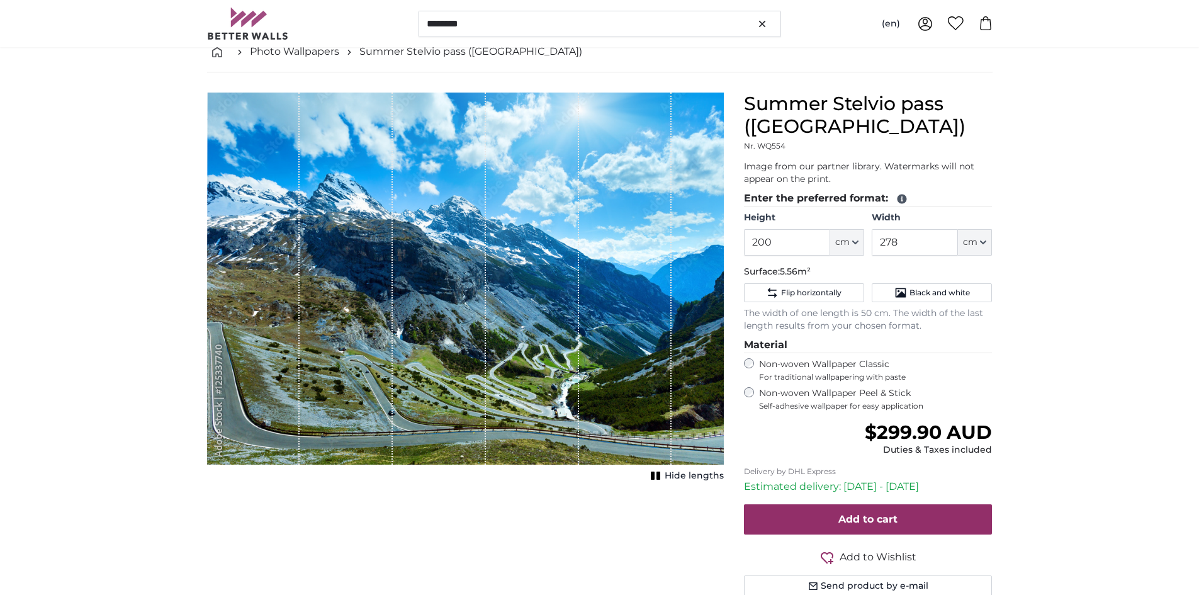
scroll to position [126, 0]
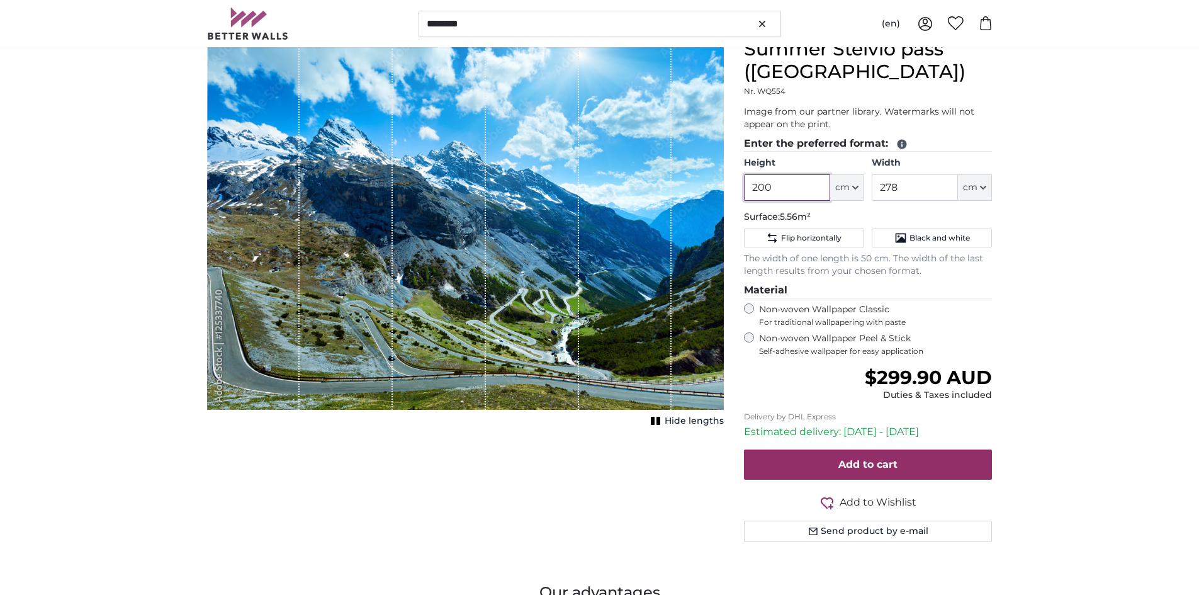
click at [758, 181] on input "200" at bounding box center [787, 187] width 86 height 26
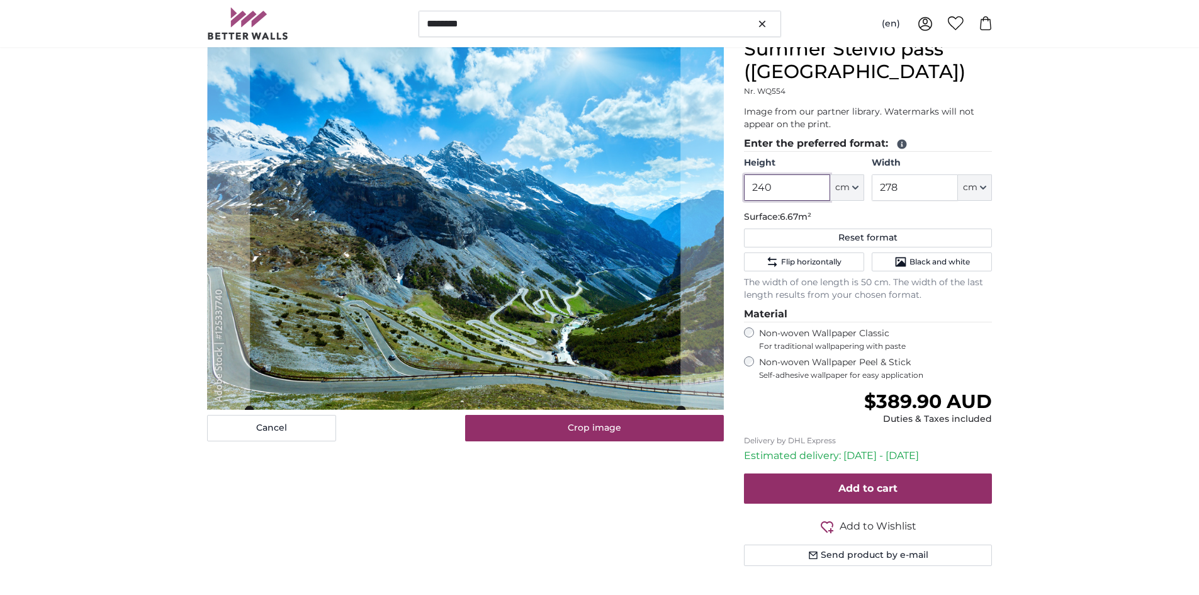
type input "240"
click at [880, 188] on input "278" at bounding box center [915, 187] width 86 height 26
type input "8"
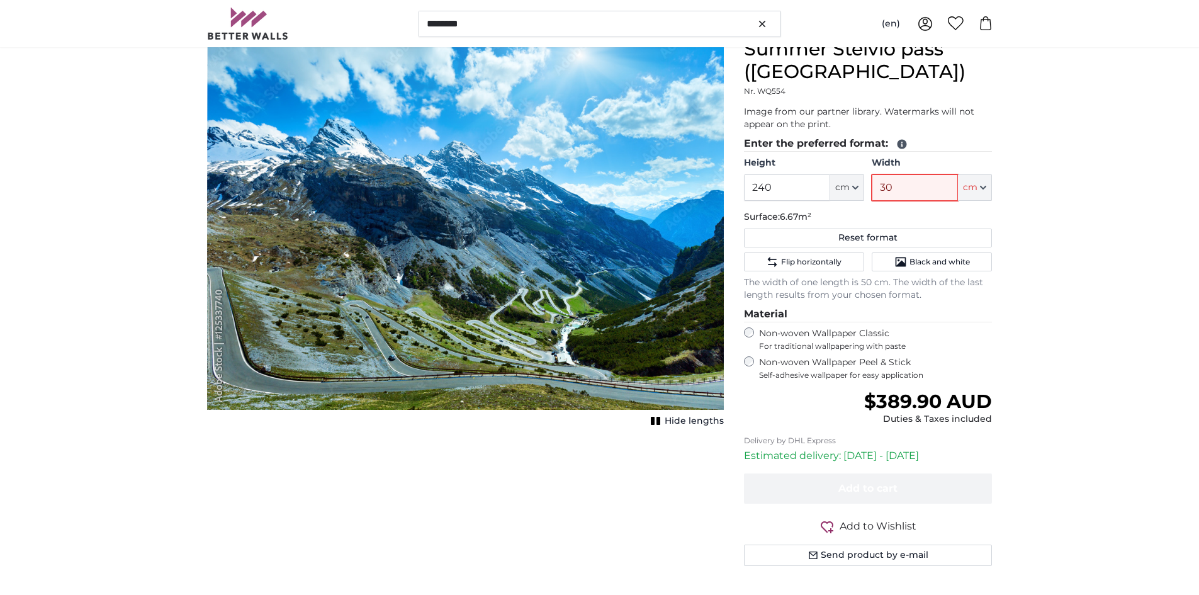
type input "300"
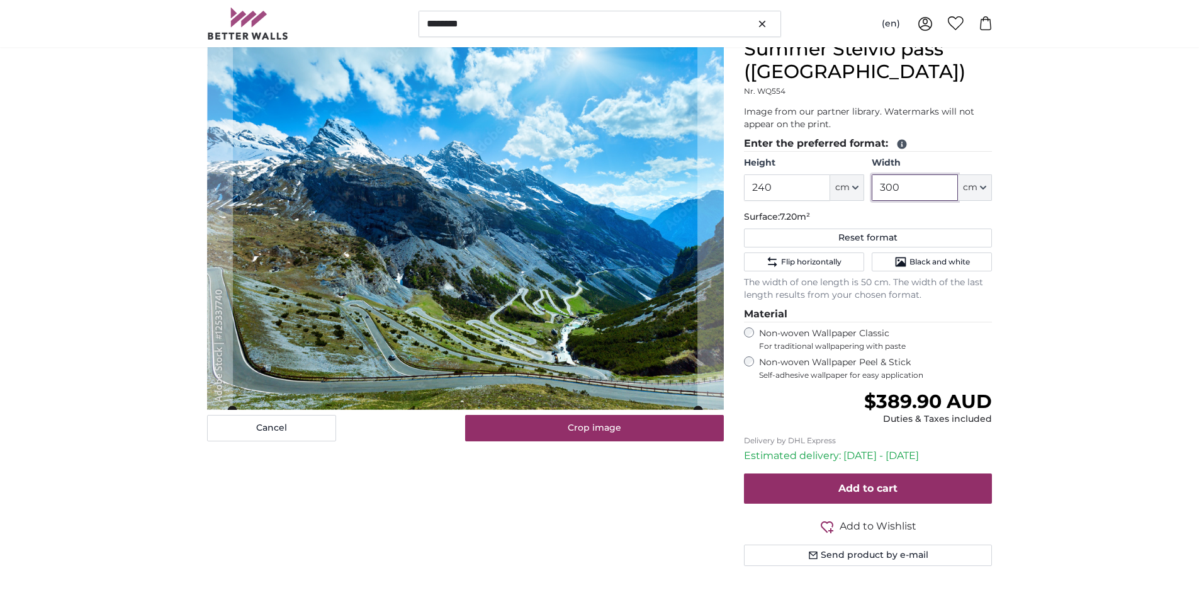
click at [880, 182] on input "300" at bounding box center [915, 187] width 86 height 26
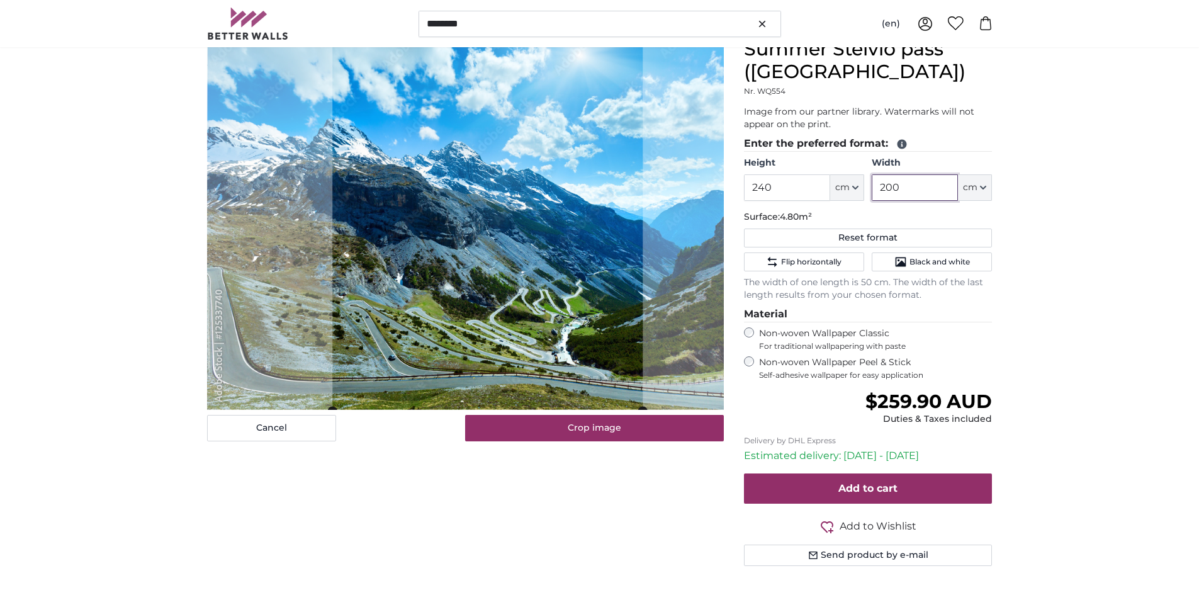
click at [493, 274] on cropper-handle at bounding box center [487, 224] width 310 height 372
type input "200"
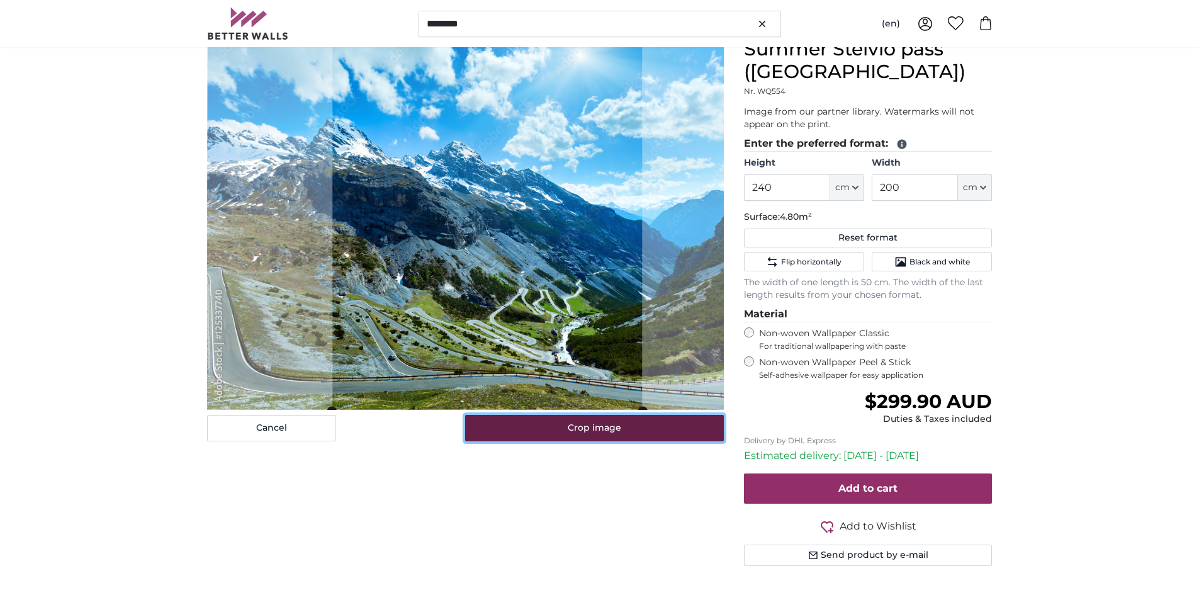
click at [629, 423] on button "Crop image" at bounding box center [594, 428] width 259 height 26
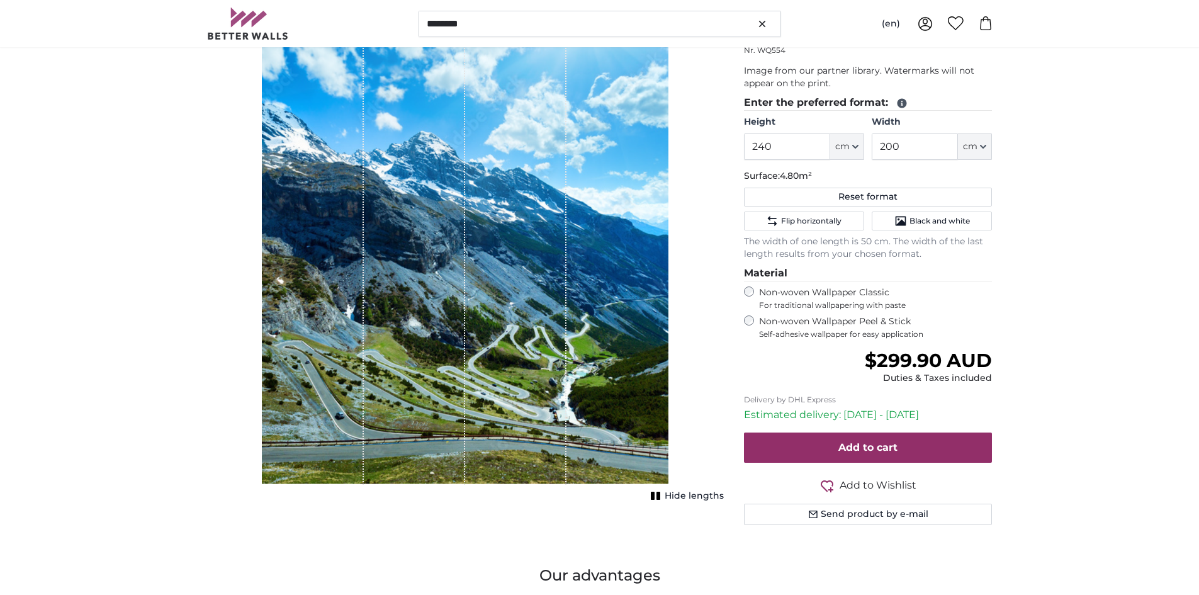
scroll to position [189, 0]
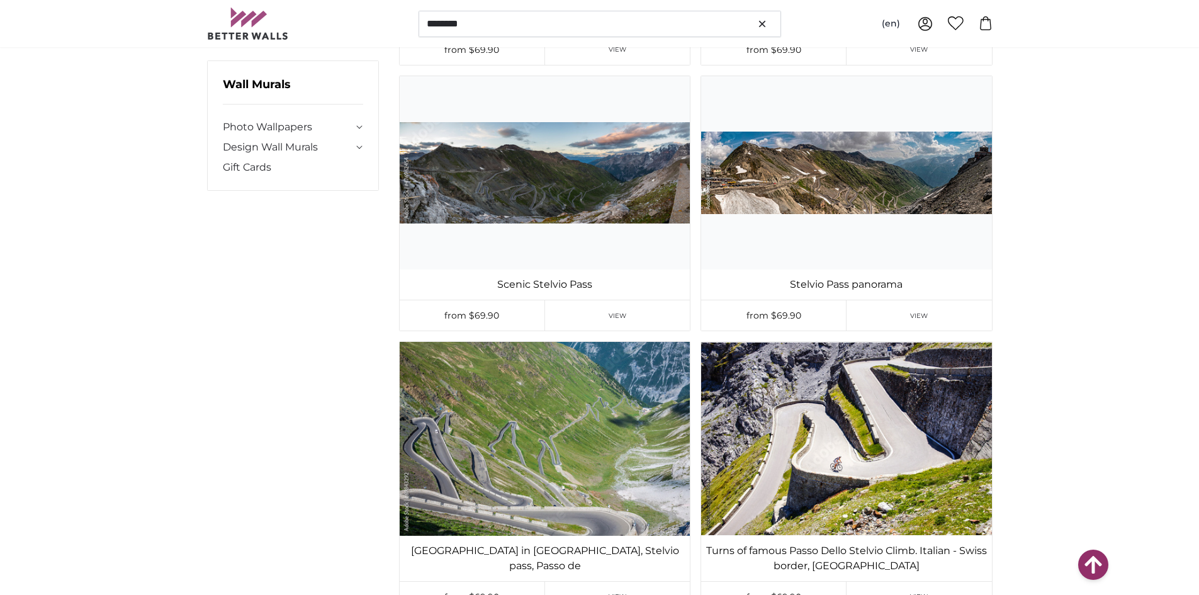
scroll to position [8747, 0]
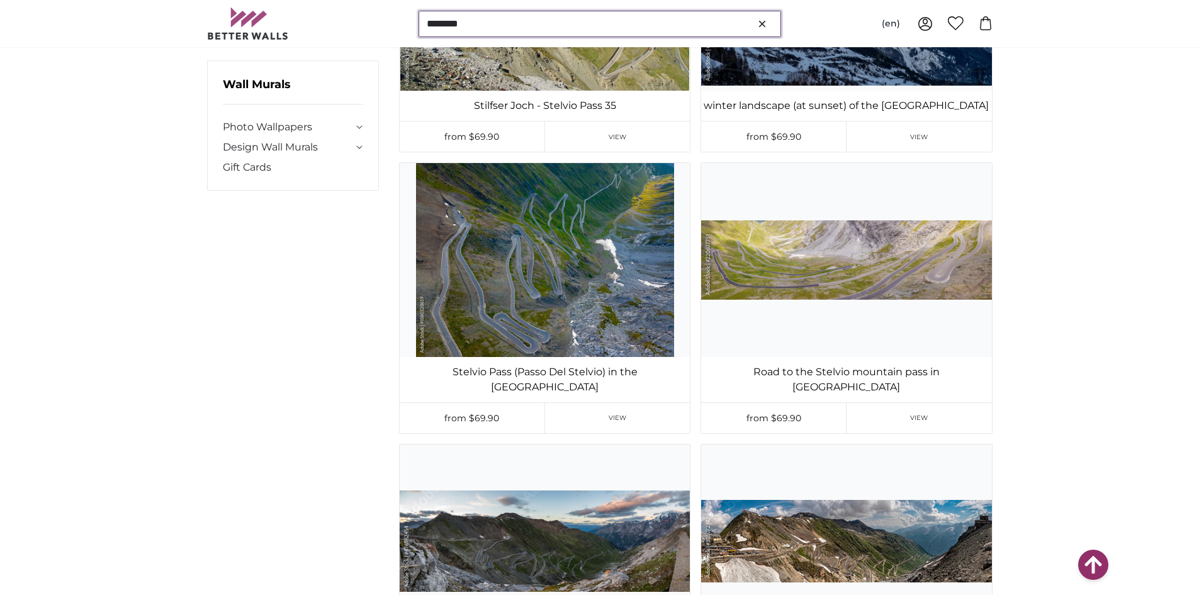
drag, startPoint x: 480, startPoint y: 22, endPoint x: 369, endPoint y: 24, distance: 111.4
click at [369, 24] on div "******* (en) English [DEMOGRAPHIC_DATA] Español 0 0" at bounding box center [599, 23] width 785 height 47
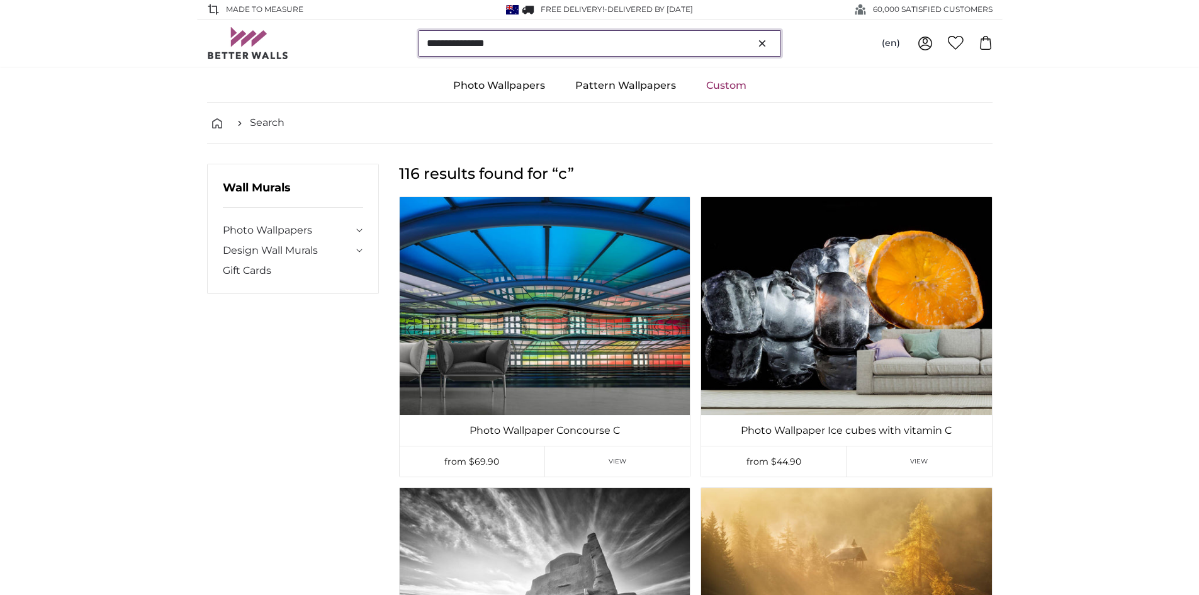
type input "**********"
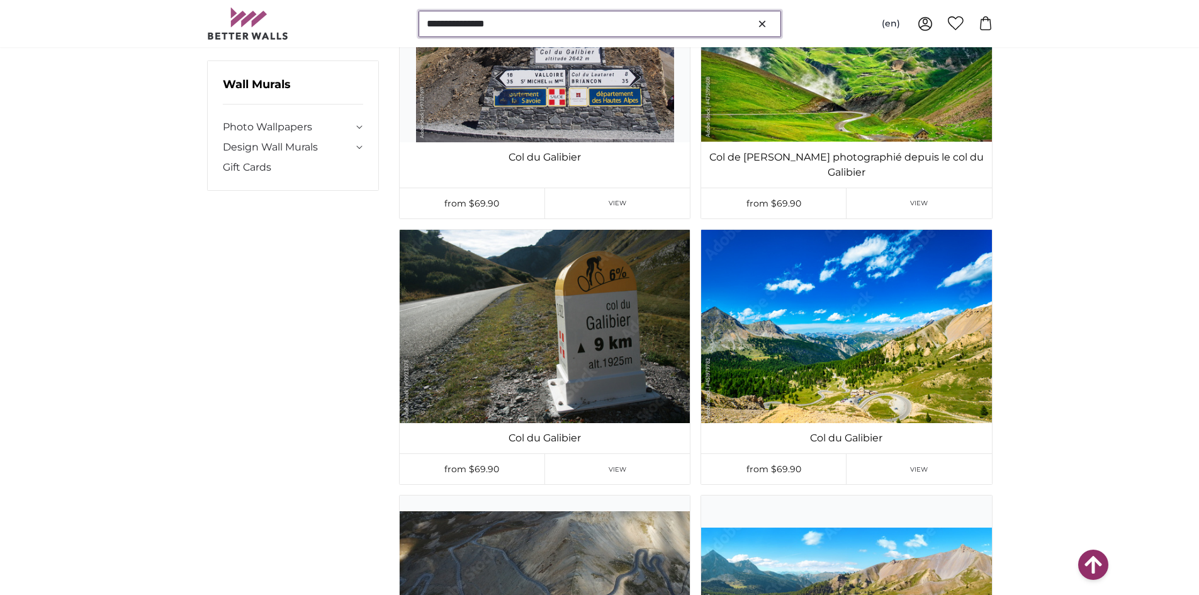
scroll to position [566, 0]
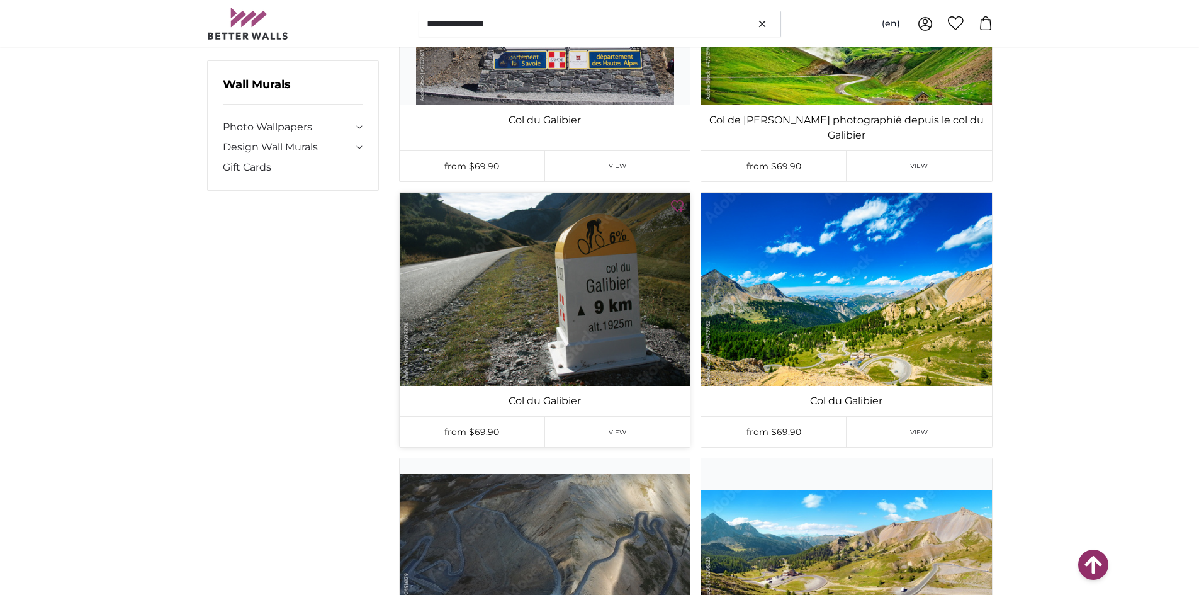
click at [573, 264] on img at bounding box center [545, 289] width 290 height 193
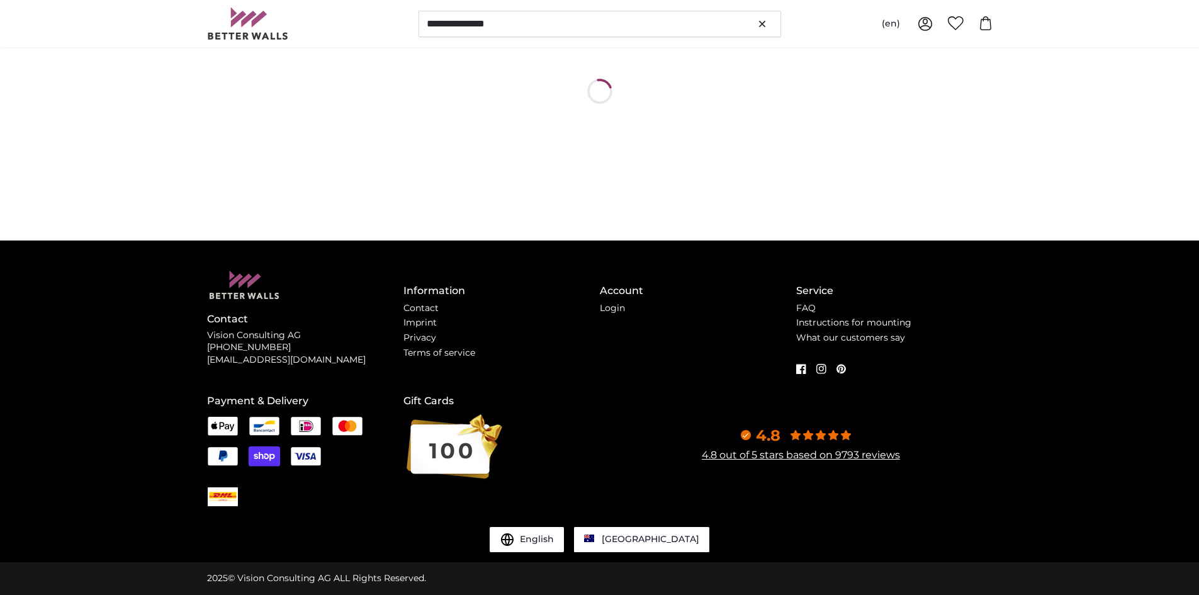
scroll to position [0, 0]
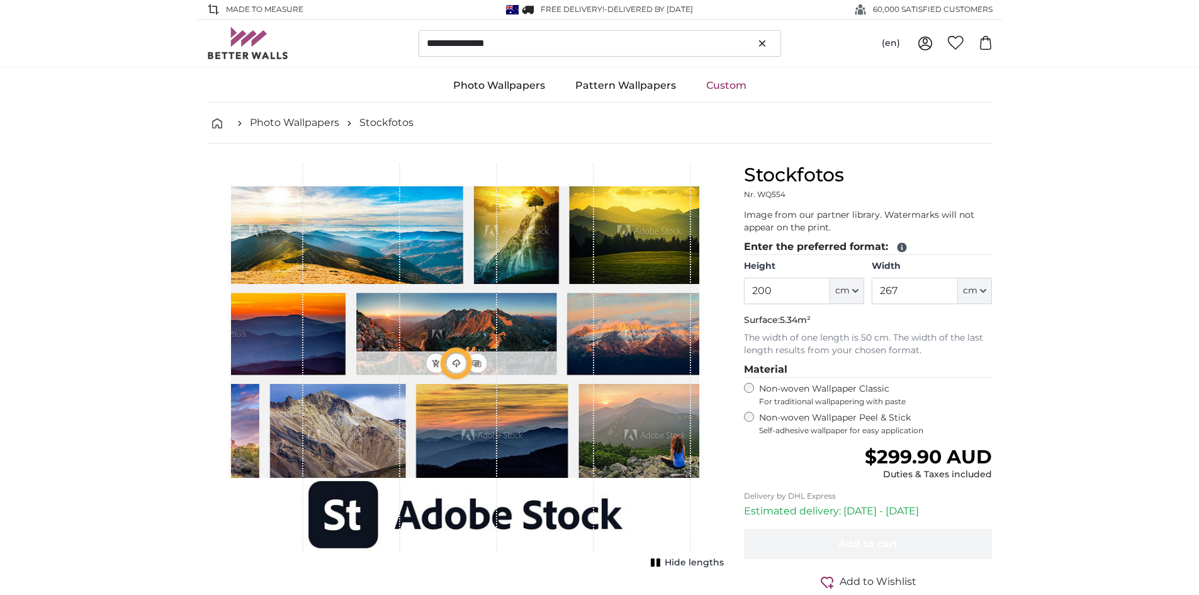
type input "300"
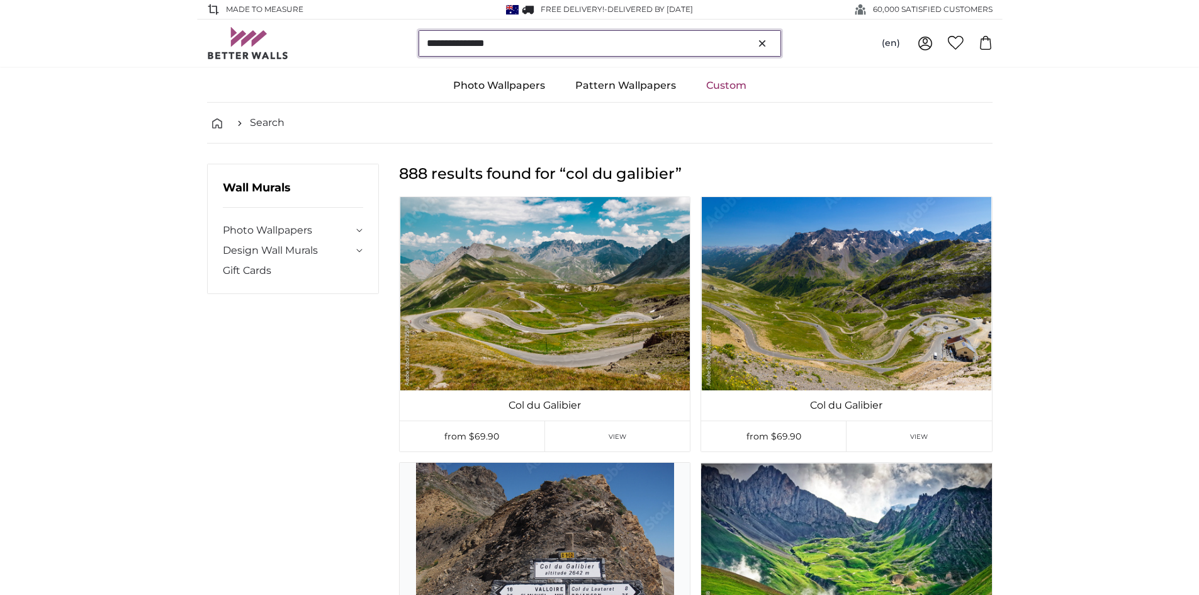
drag, startPoint x: 521, startPoint y: 38, endPoint x: 358, endPoint y: 41, distance: 163.0
click at [362, 41] on div "**********" at bounding box center [599, 43] width 785 height 47
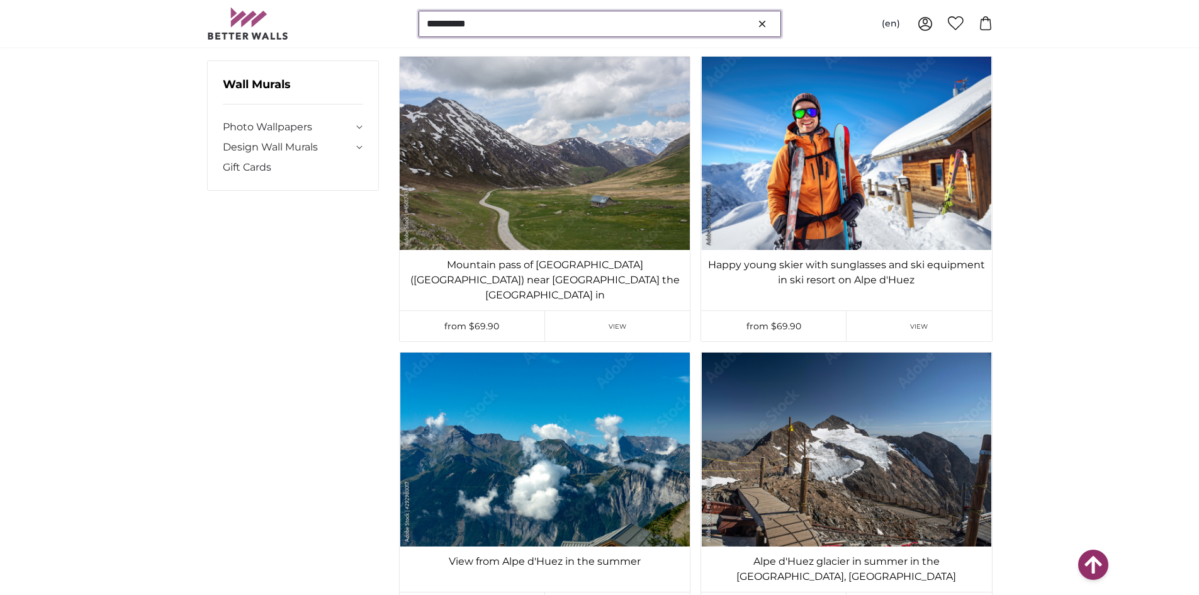
scroll to position [4279, 0]
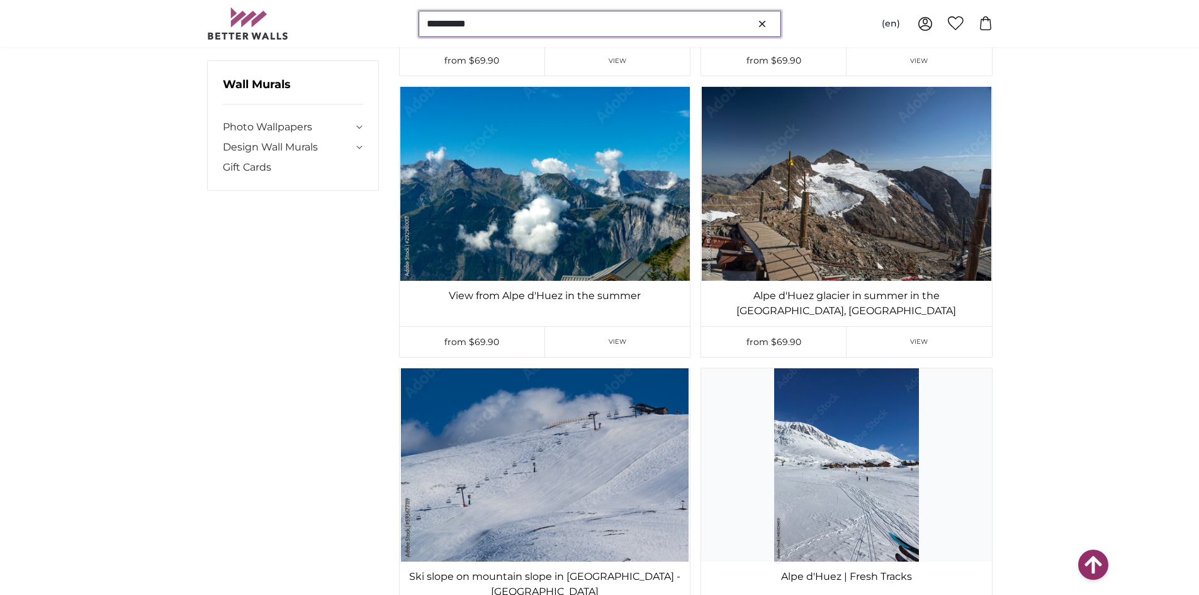
click at [520, 20] on input "**********" at bounding box center [599, 24] width 362 height 26
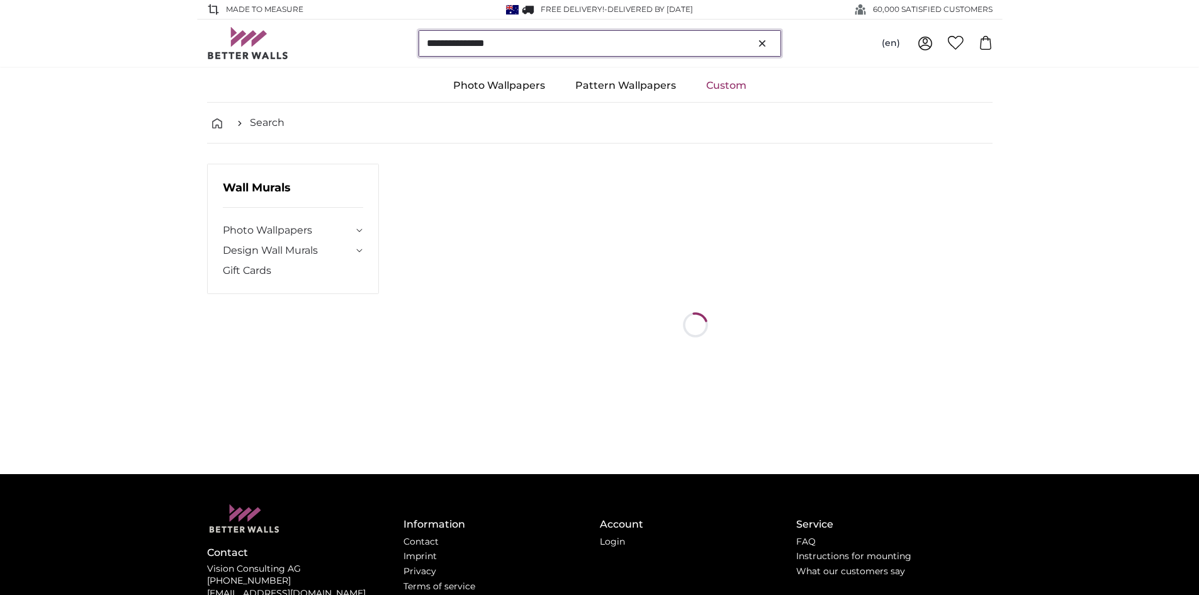
type input "**********"
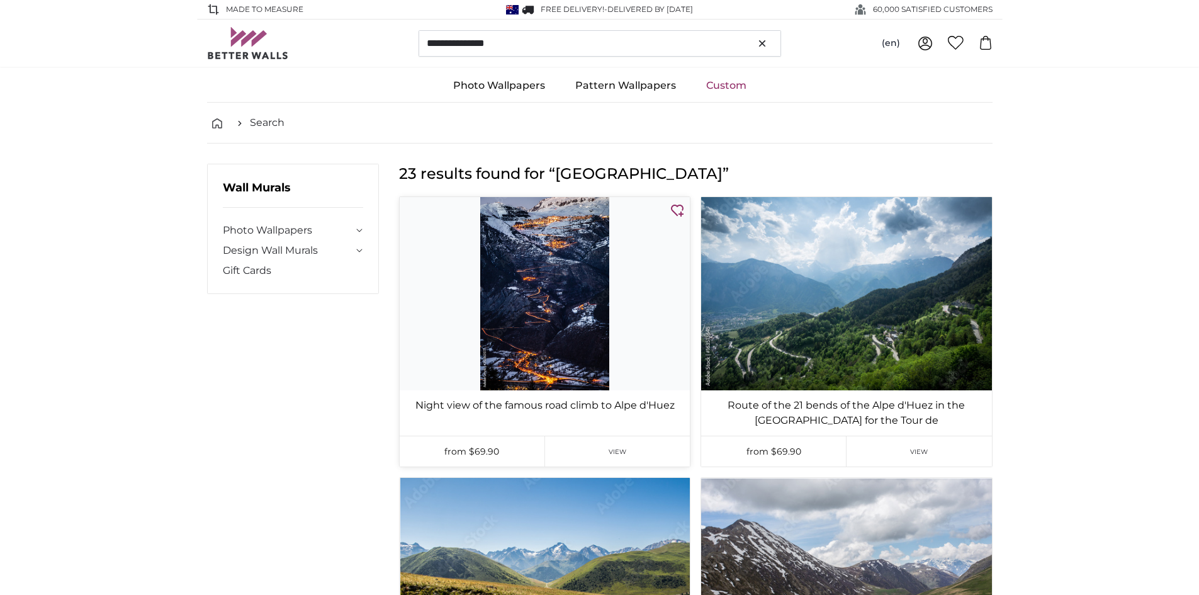
click at [532, 278] on img at bounding box center [545, 293] width 290 height 193
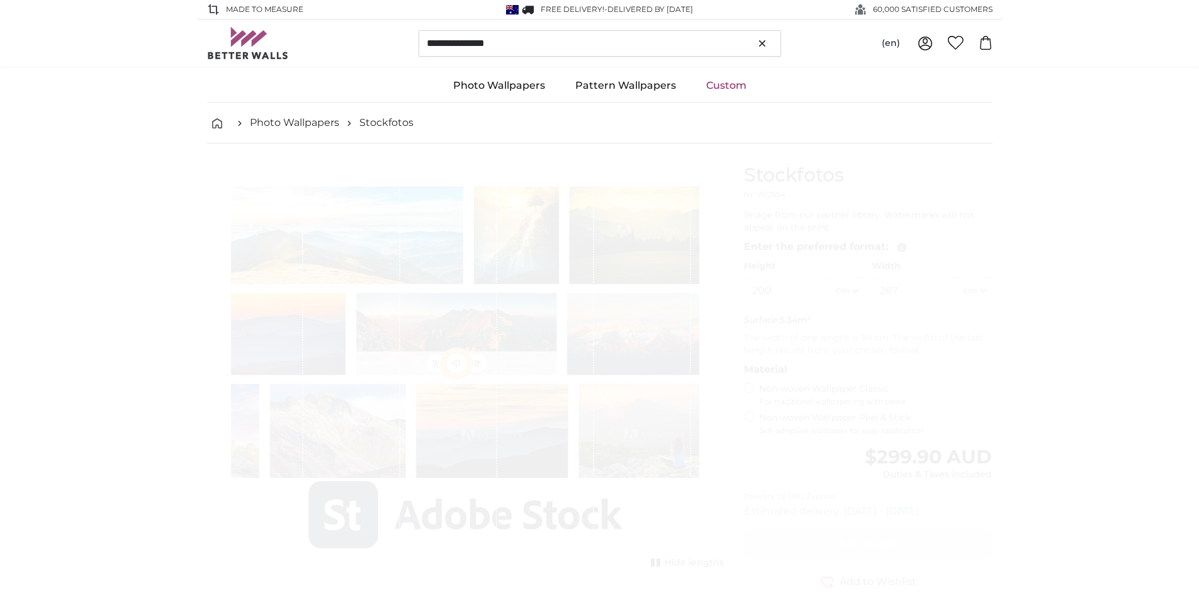
type input "134"
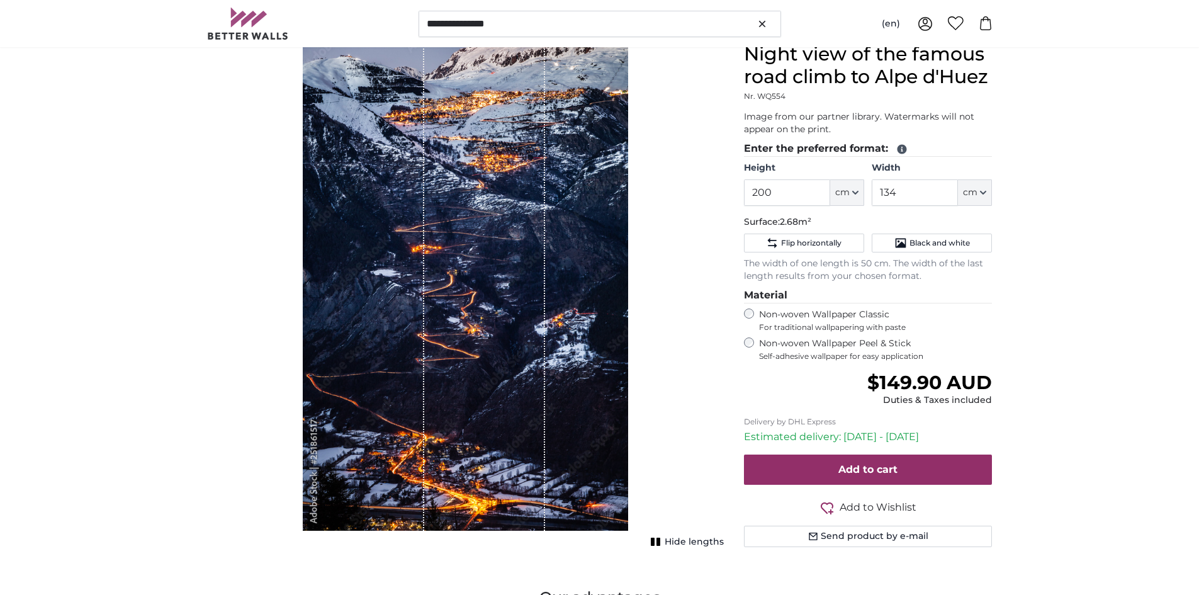
scroll to position [126, 0]
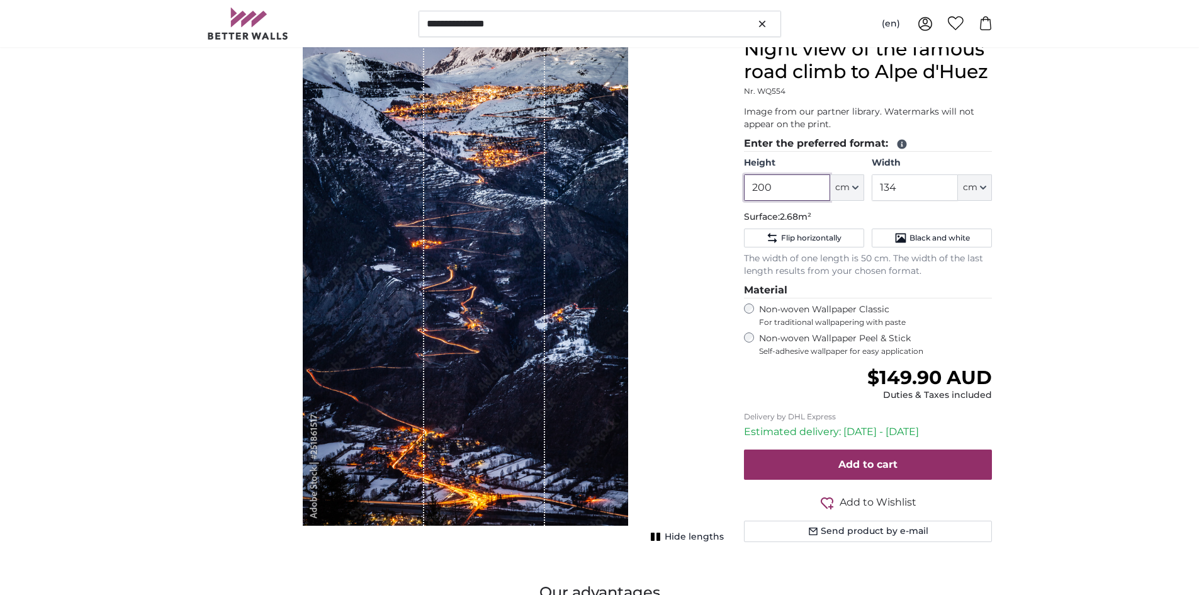
click at [760, 185] on input "200" at bounding box center [787, 187] width 86 height 26
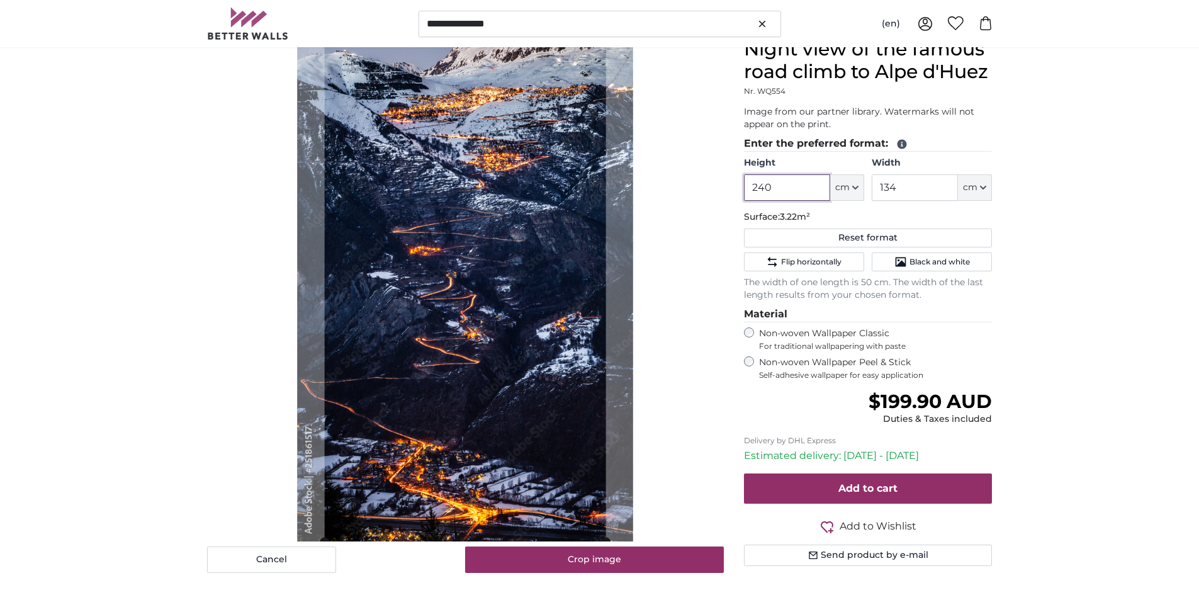
type input "240"
click at [882, 185] on input "134" at bounding box center [915, 187] width 86 height 26
type input "4"
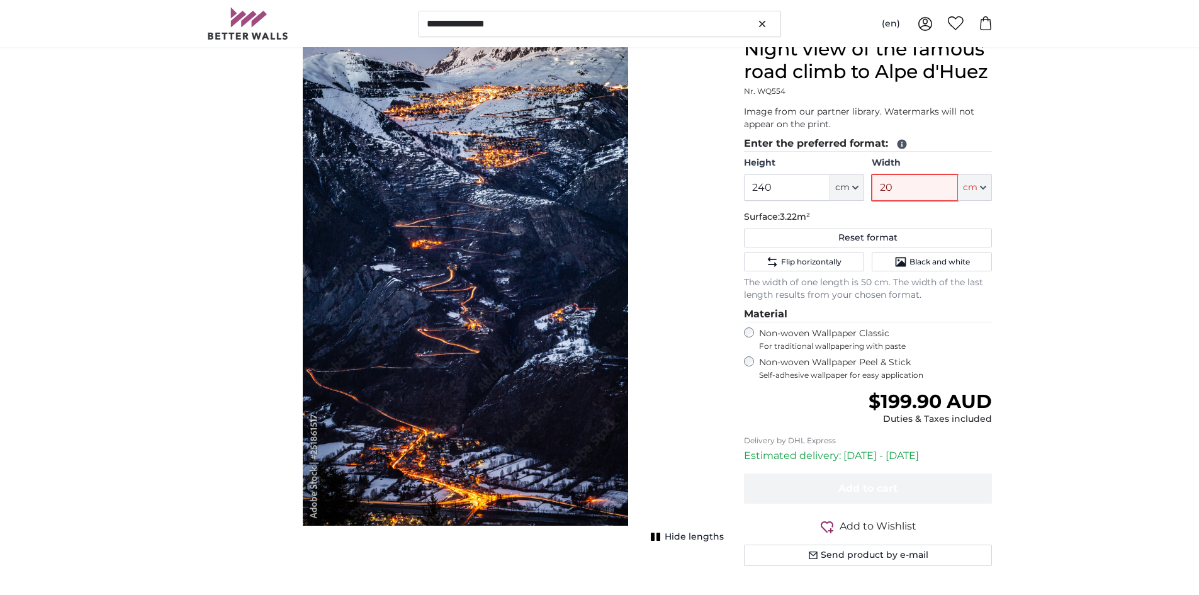
type input "200"
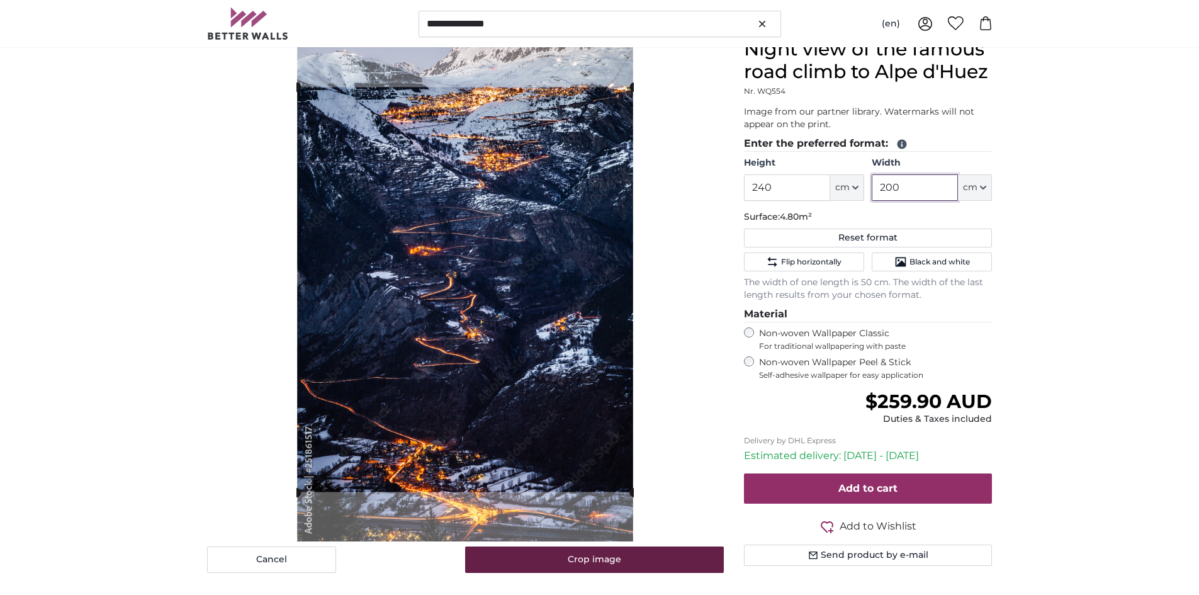
type input "200"
click at [612, 556] on button "Crop image" at bounding box center [594, 559] width 259 height 26
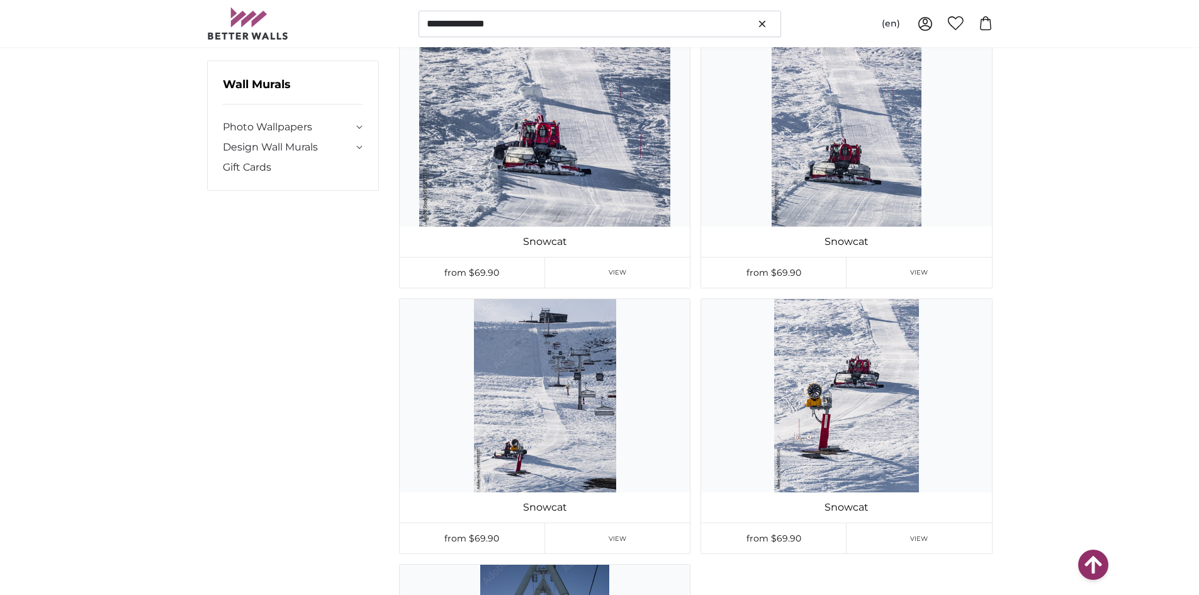
scroll to position [2454, 0]
